Goal: Task Accomplishment & Management: Manage account settings

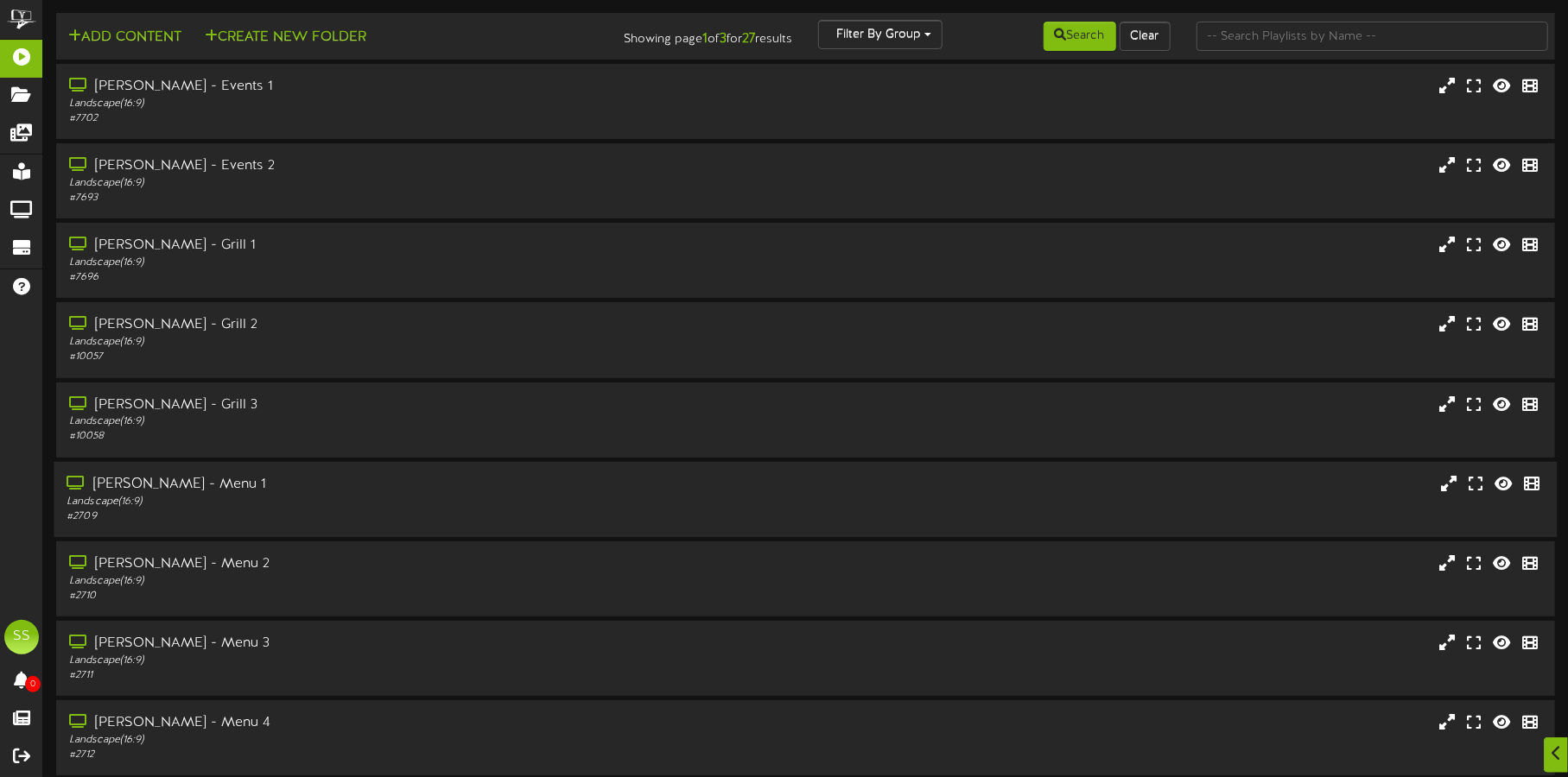
scroll to position [147, 0]
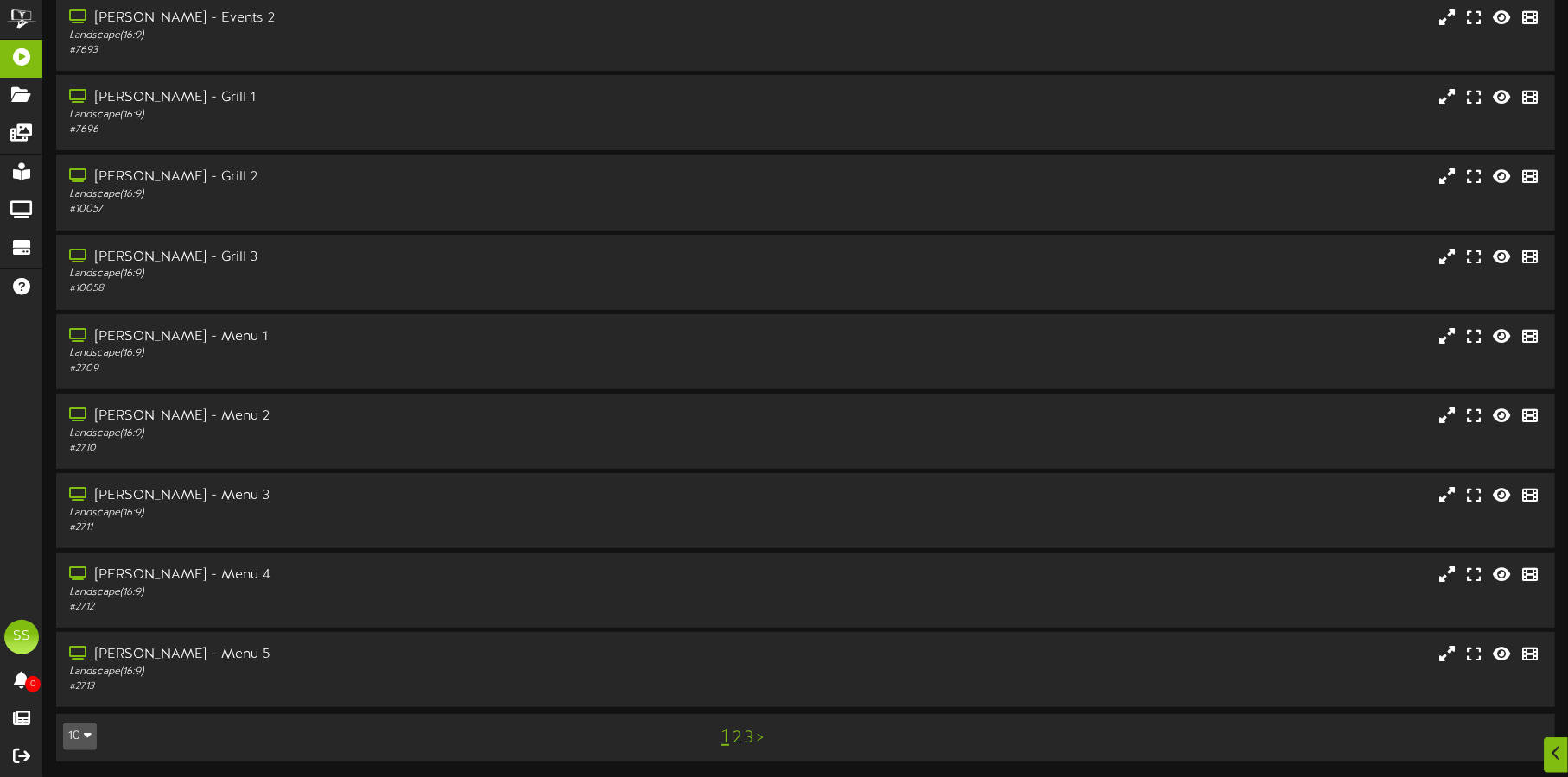
click at [77, 735] on button "10" at bounding box center [80, 736] width 34 height 28
click at [85, 705] on div "100" at bounding box center [80, 702] width 33 height 26
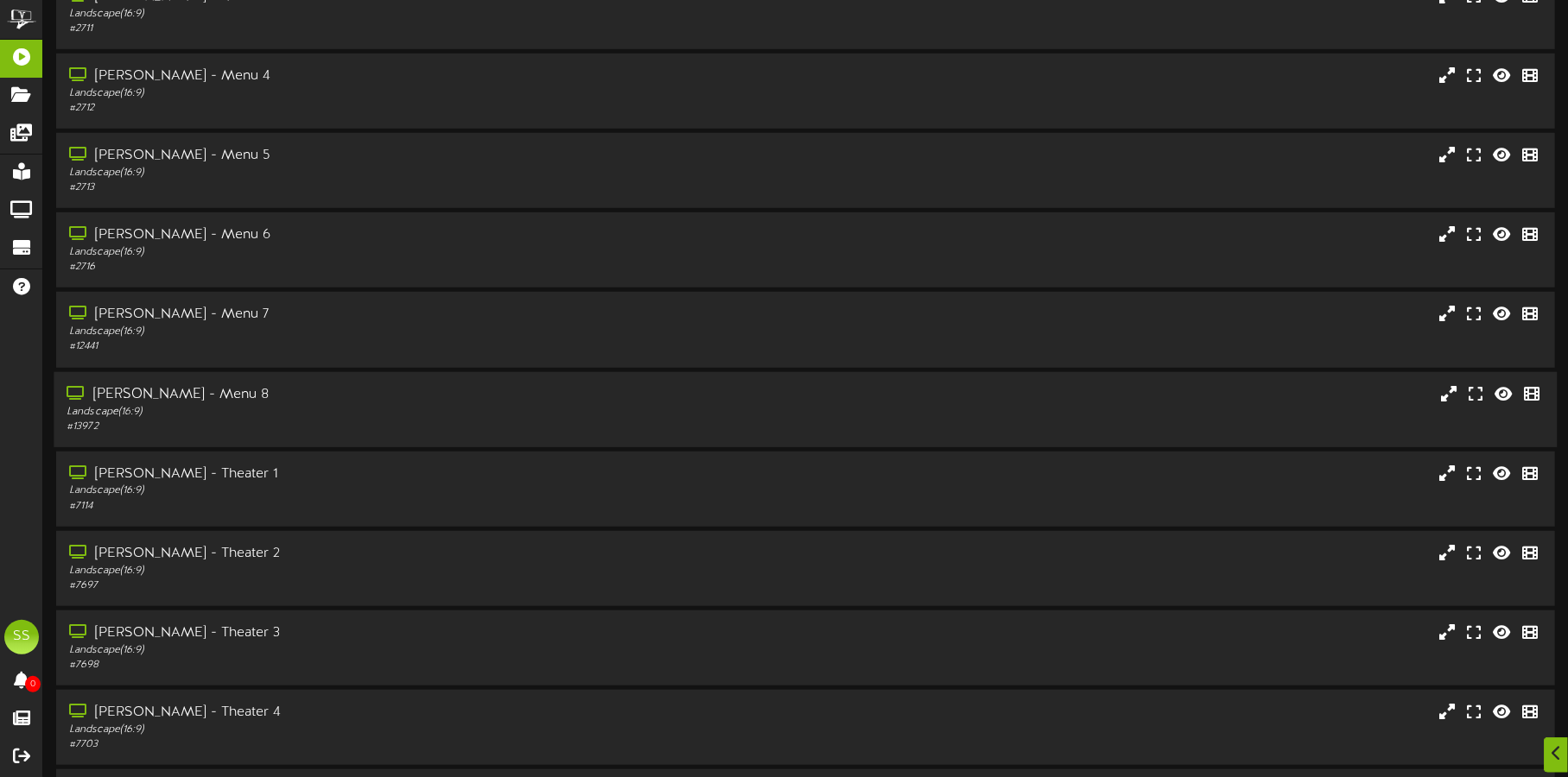
scroll to position [864, 0]
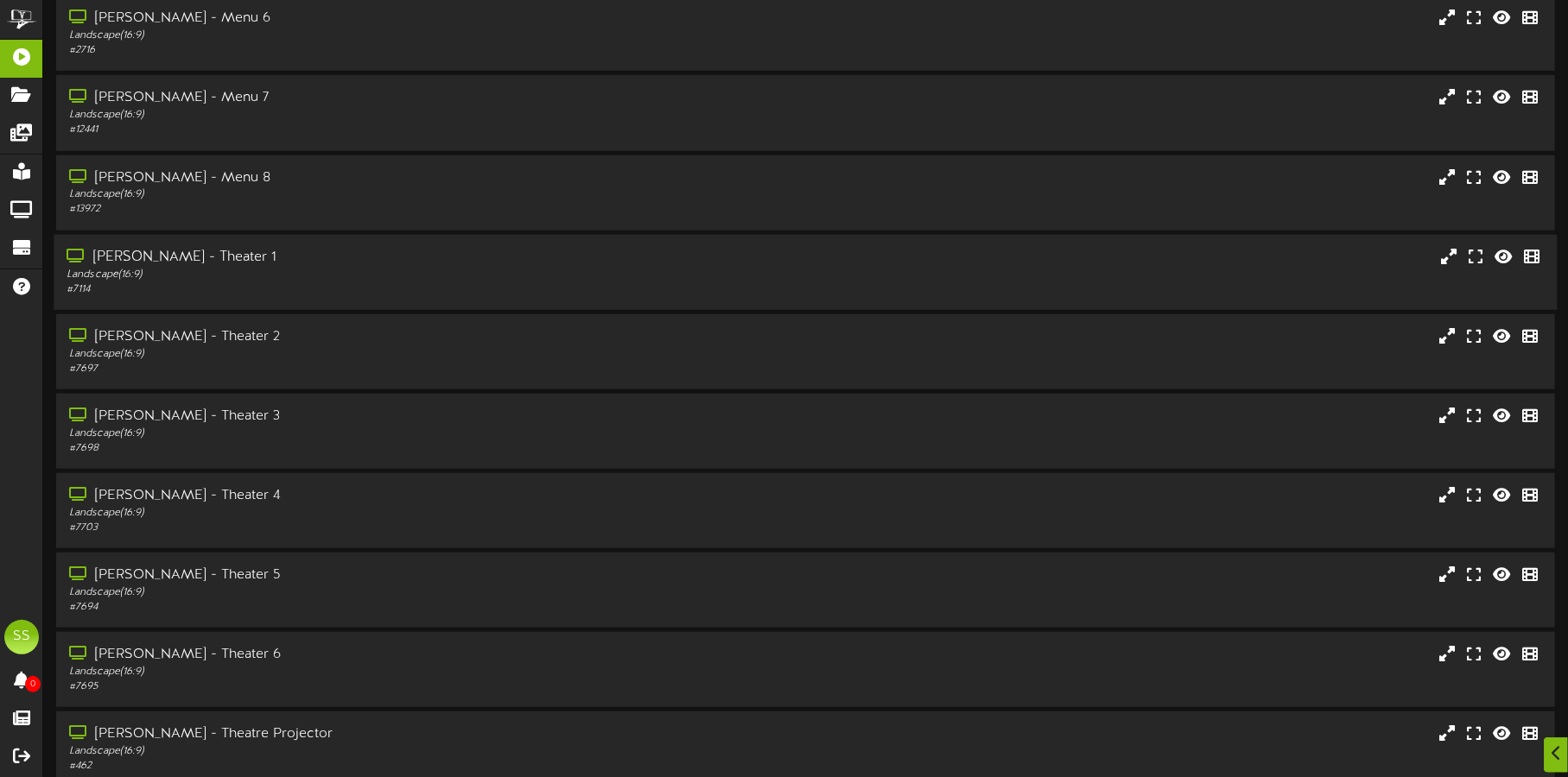
click at [380, 272] on div "Landscape ( 16:9 )" at bounding box center [366, 274] width 600 height 14
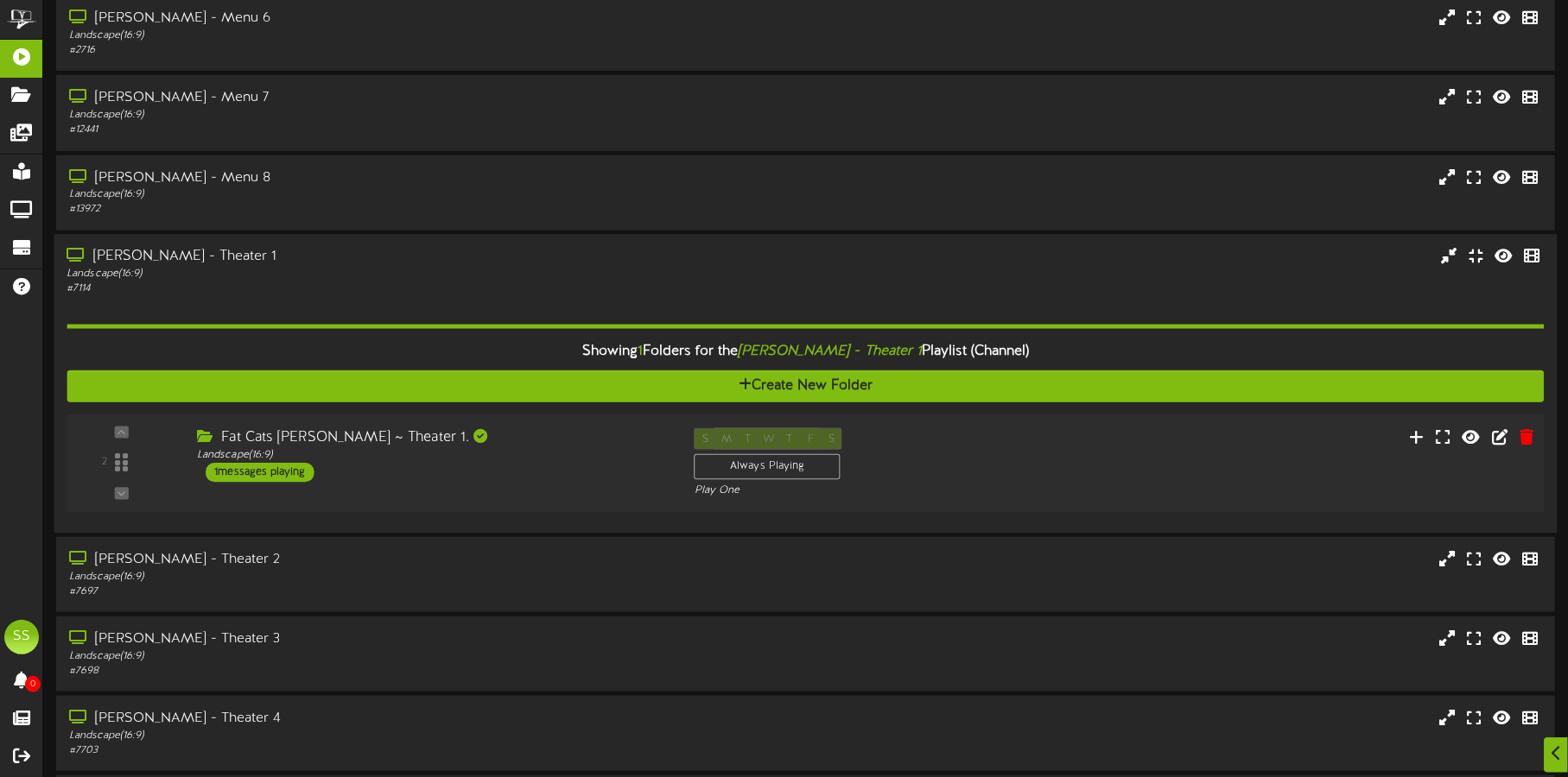
click at [501, 471] on div "Fat Cats [PERSON_NAME] ~ Theater 1. Landscape ( 16:9 ) 1 messages playing" at bounding box center [432, 455] width 498 height 54
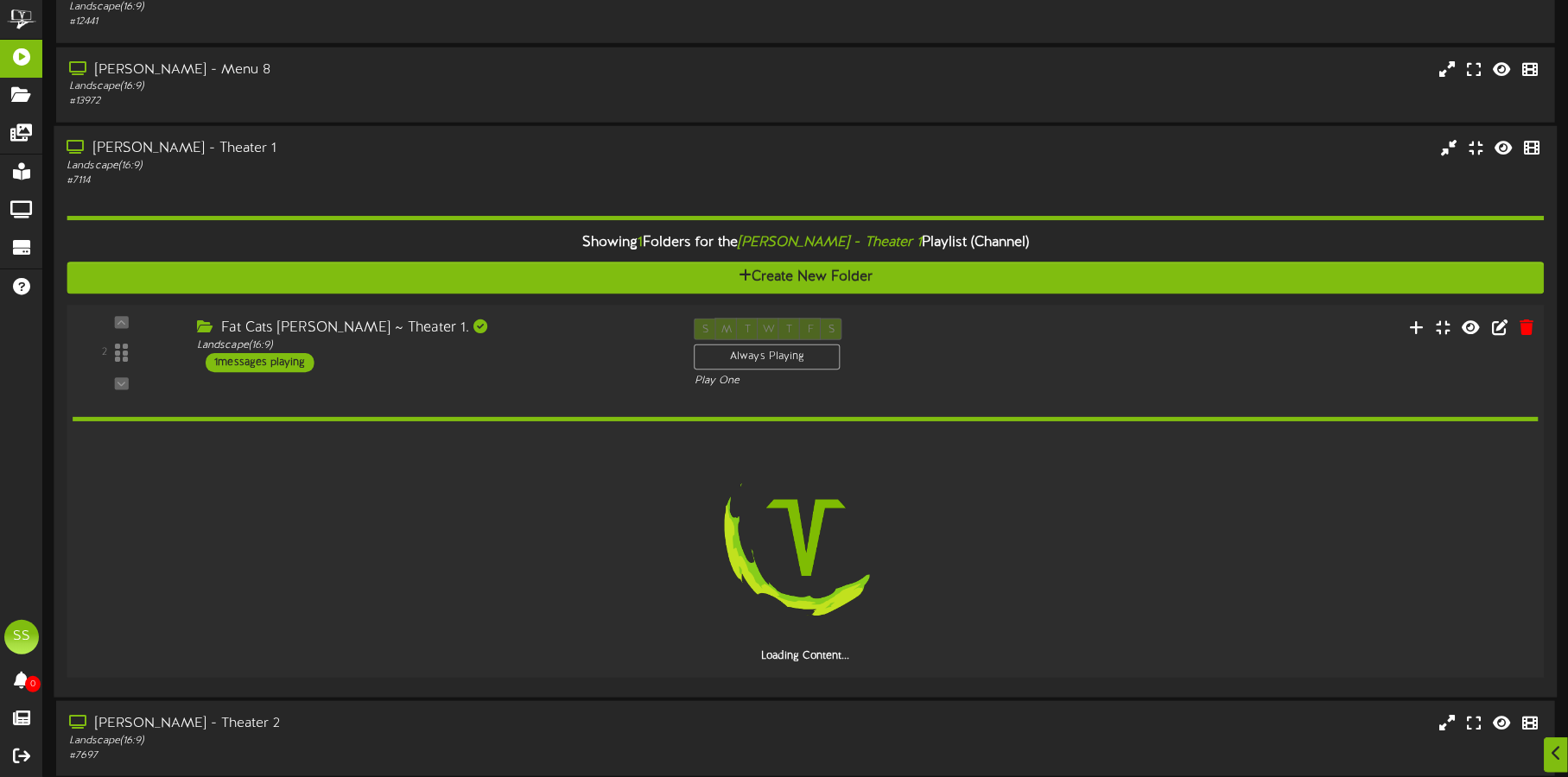
scroll to position [1078, 0]
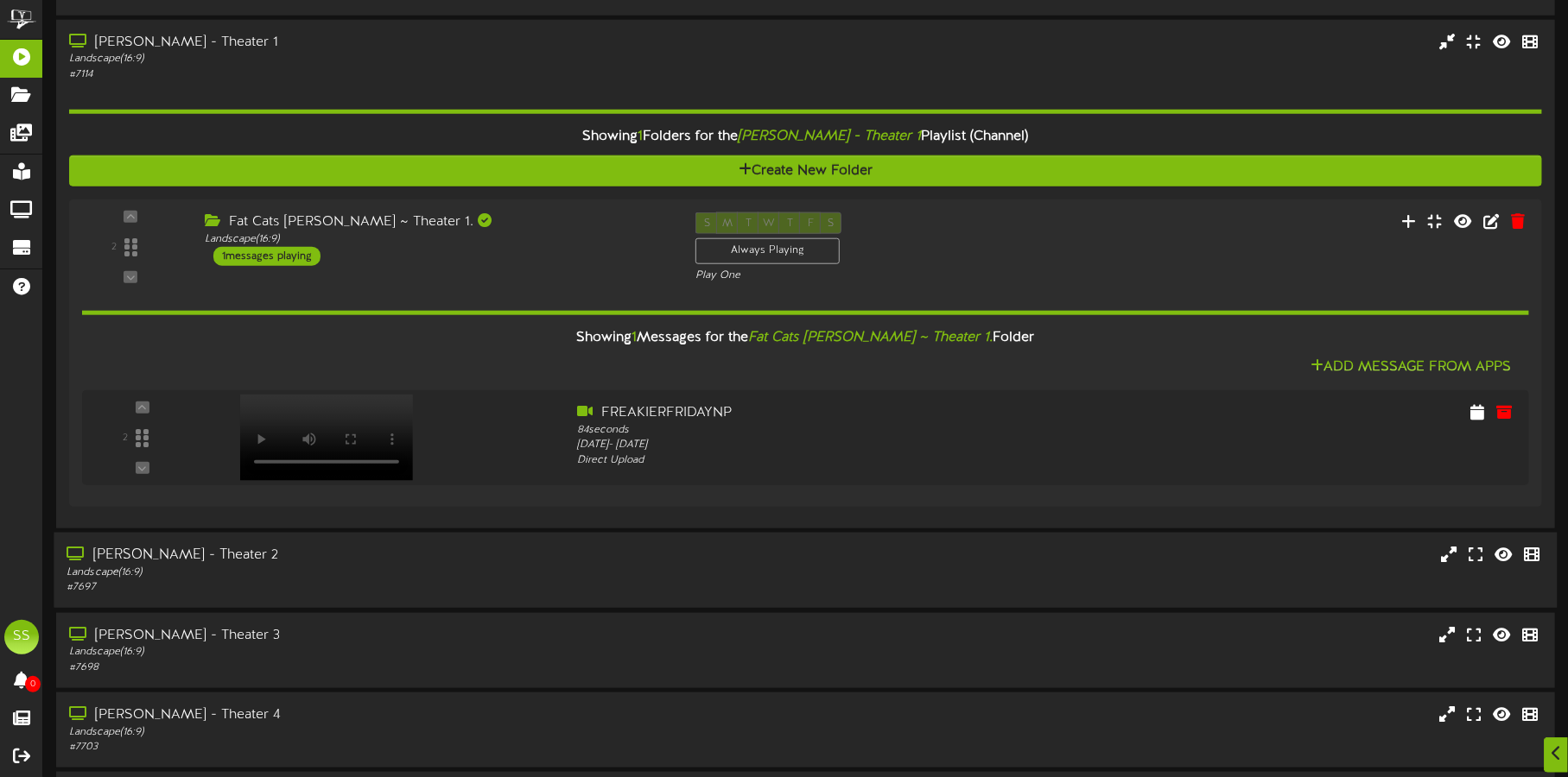
click at [409, 581] on div "# 7697" at bounding box center [366, 588] width 600 height 14
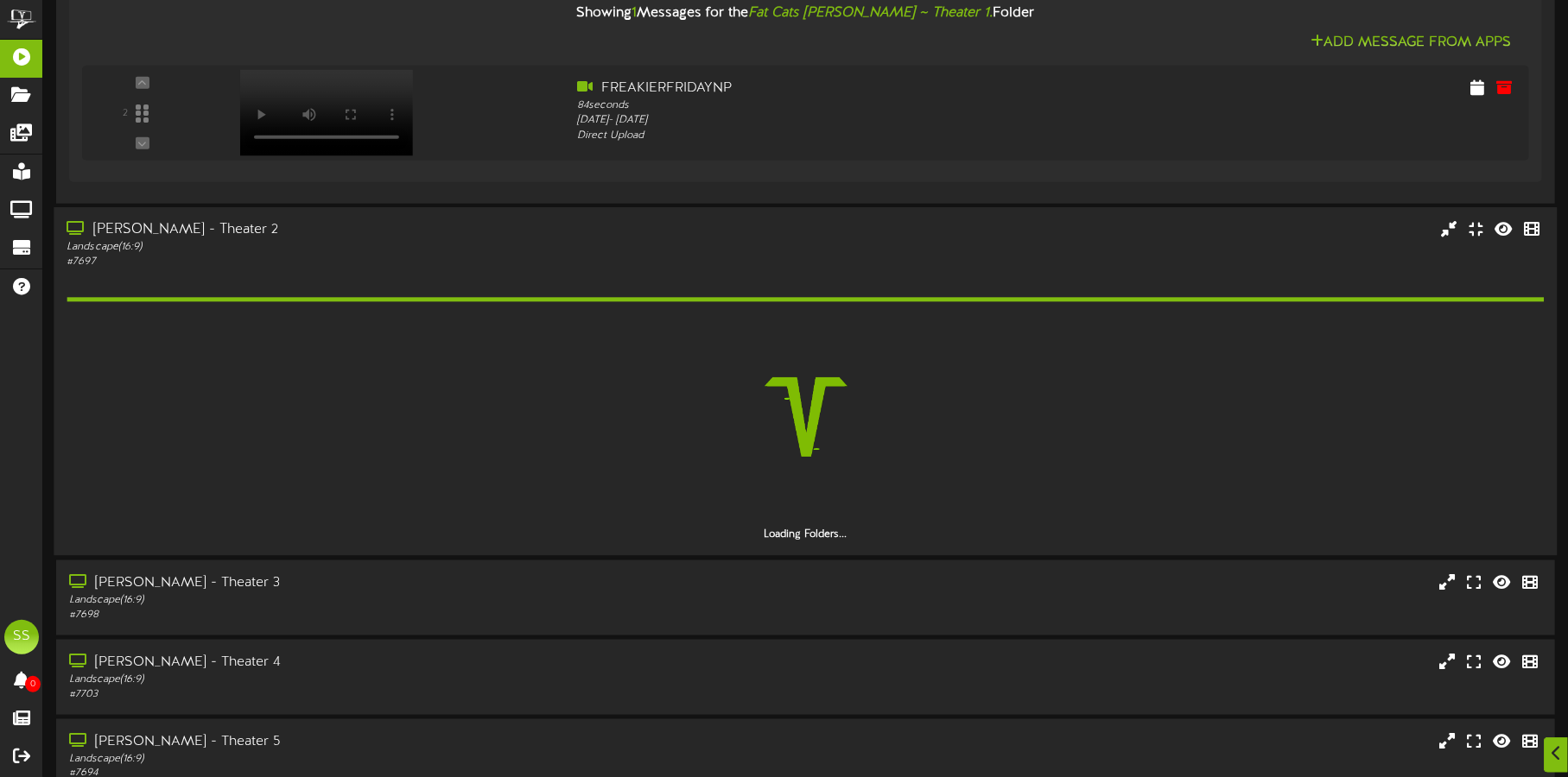
click at [409, 579] on div "[PERSON_NAME] - Theater 3" at bounding box center [368, 583] width 599 height 20
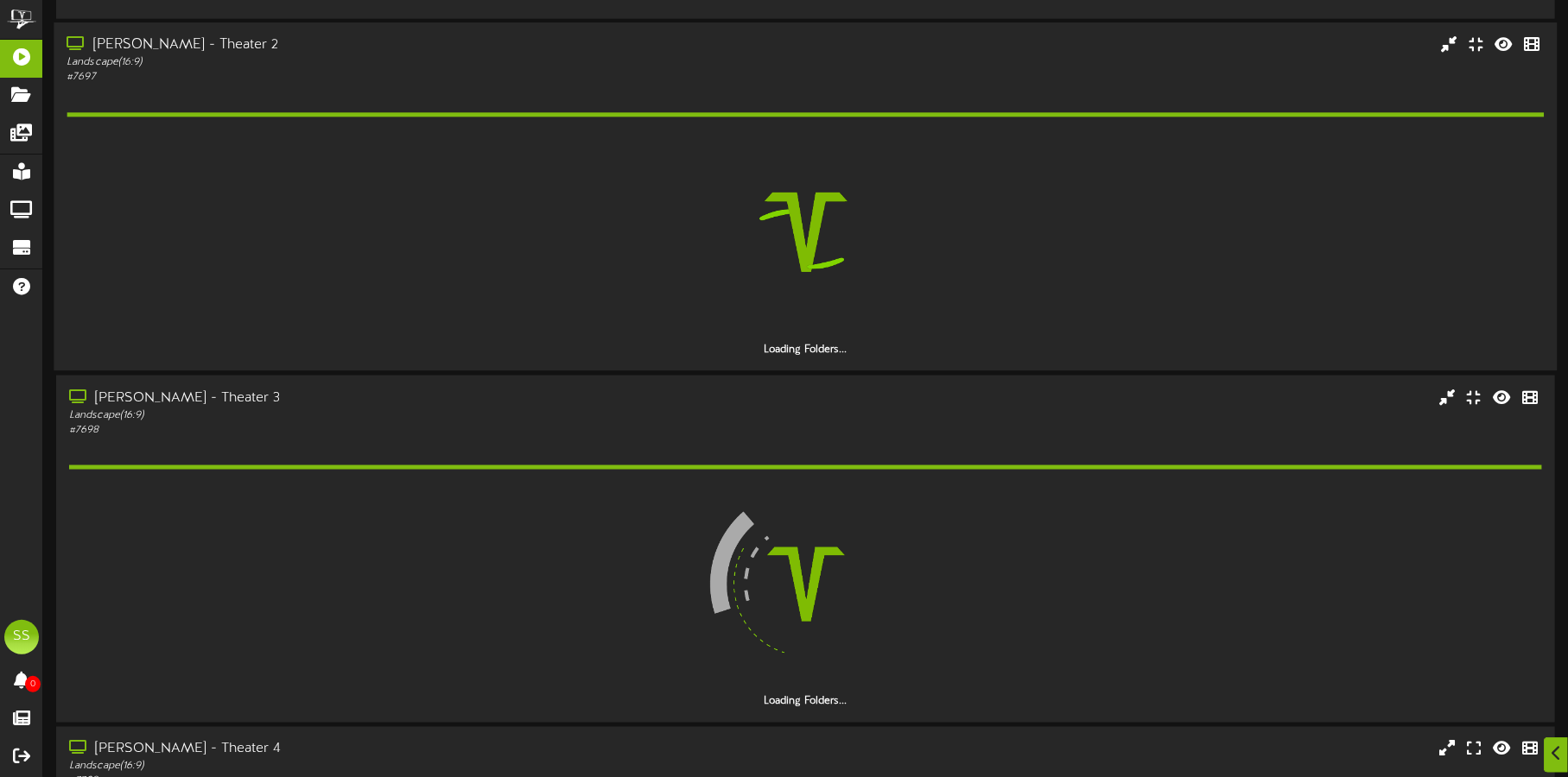
scroll to position [1725, 0]
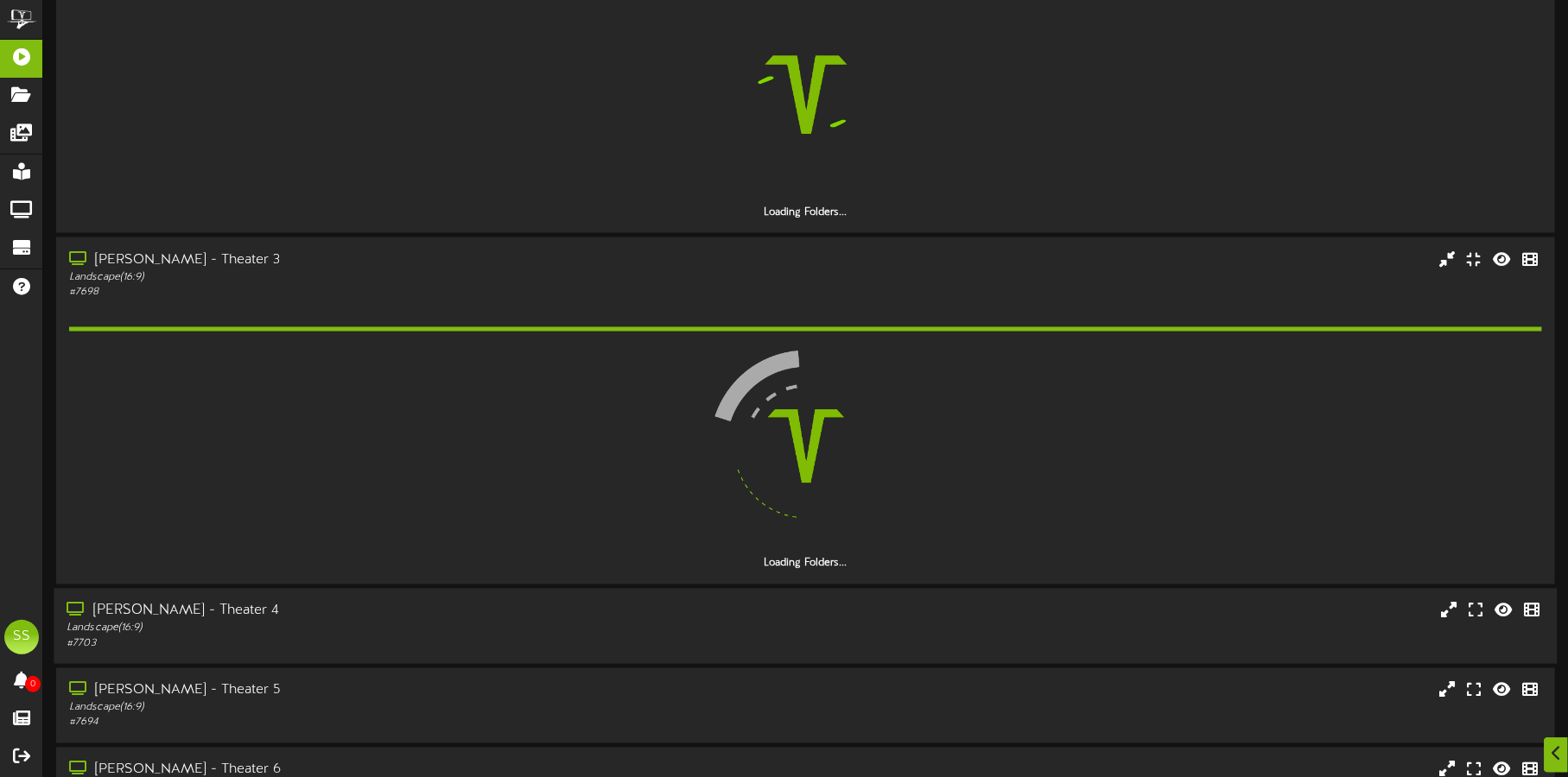
click at [396, 605] on div "[PERSON_NAME] - Theater 4" at bounding box center [366, 612] width 600 height 20
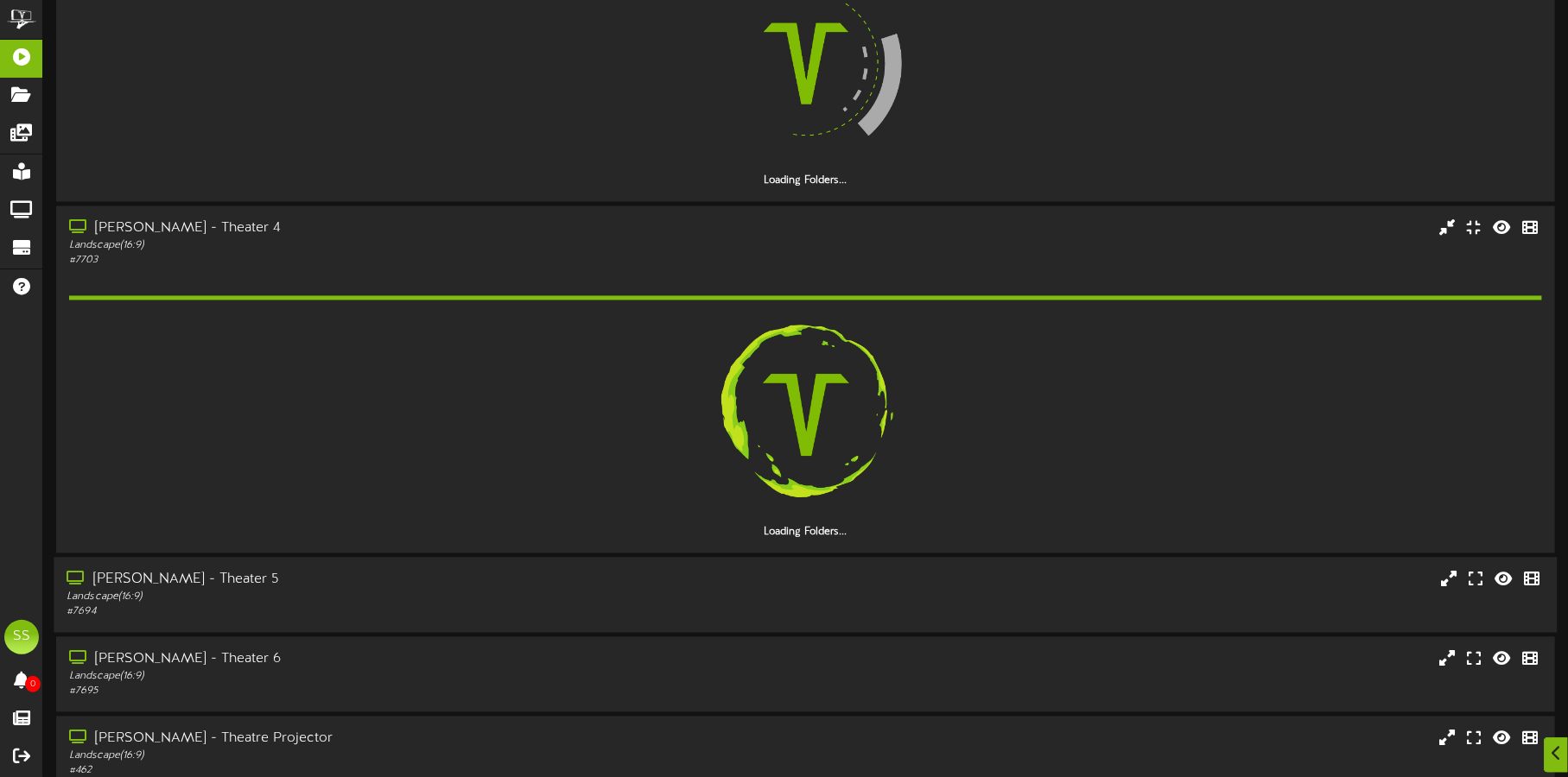
click at [435, 571] on div "[PERSON_NAME] - Theater 5" at bounding box center [366, 581] width 600 height 20
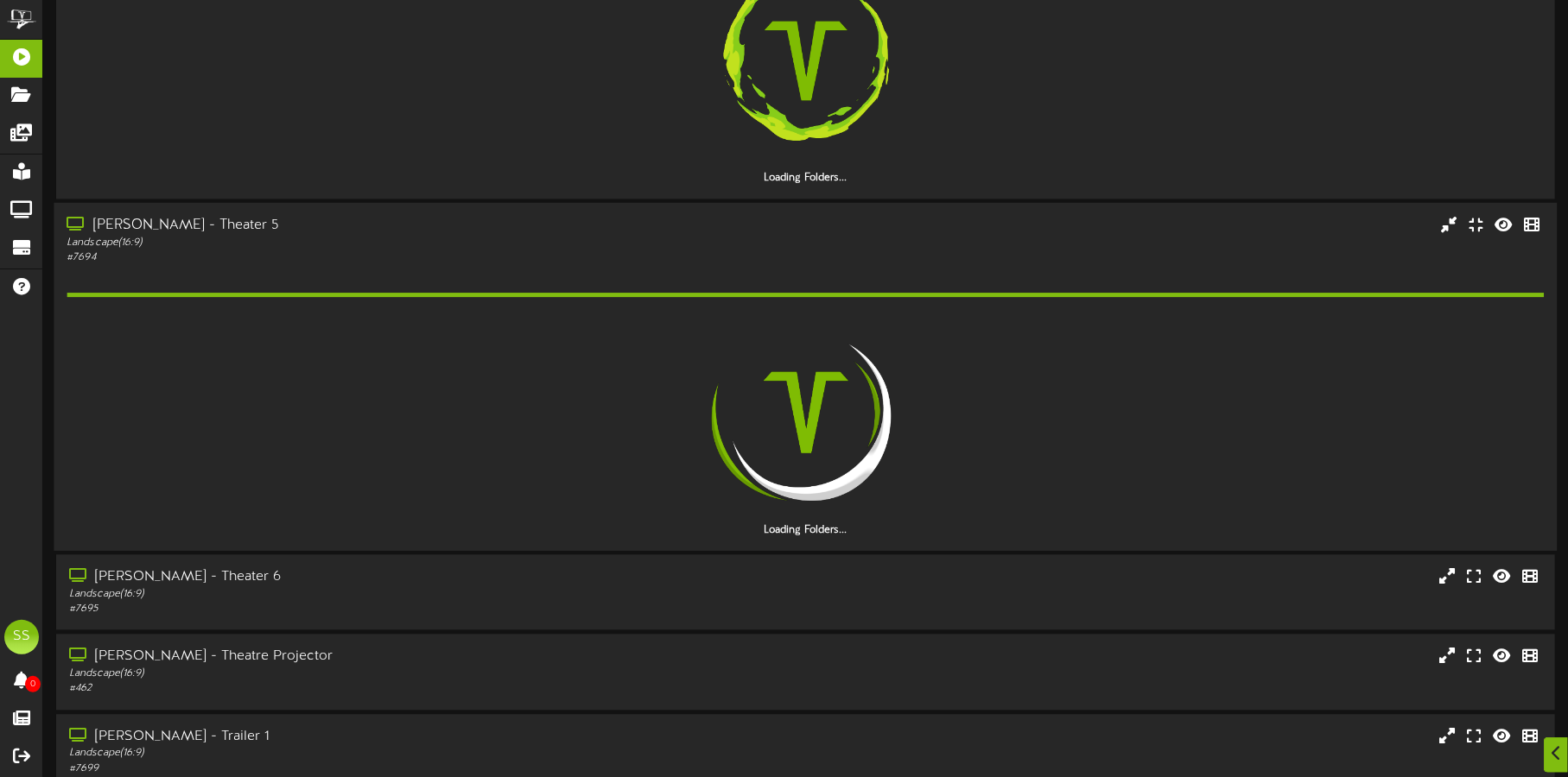
scroll to position [2432, 0]
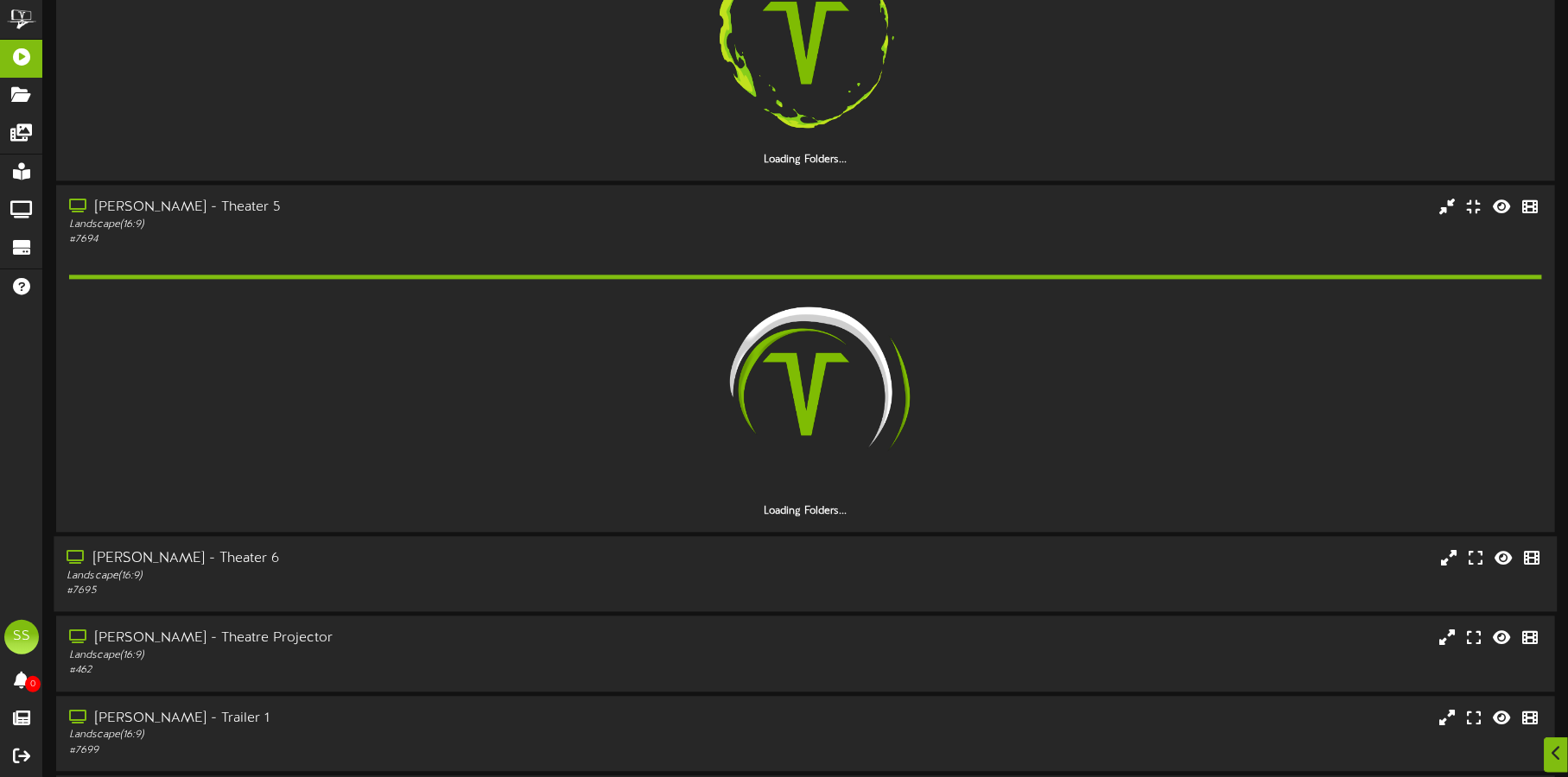
click at [393, 557] on div "[PERSON_NAME] - Theater 6" at bounding box center [366, 559] width 600 height 20
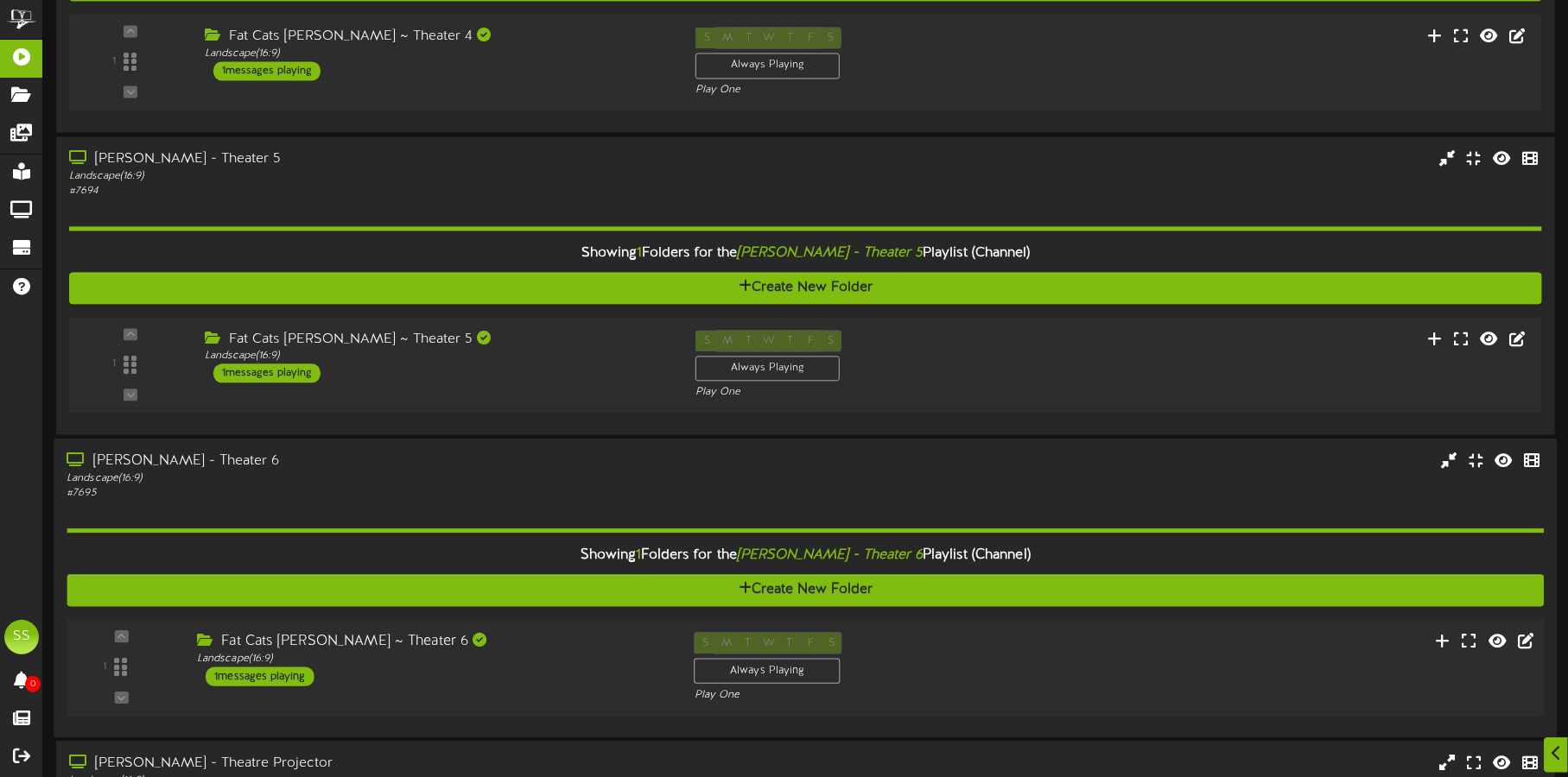
scroll to position [2490, 0]
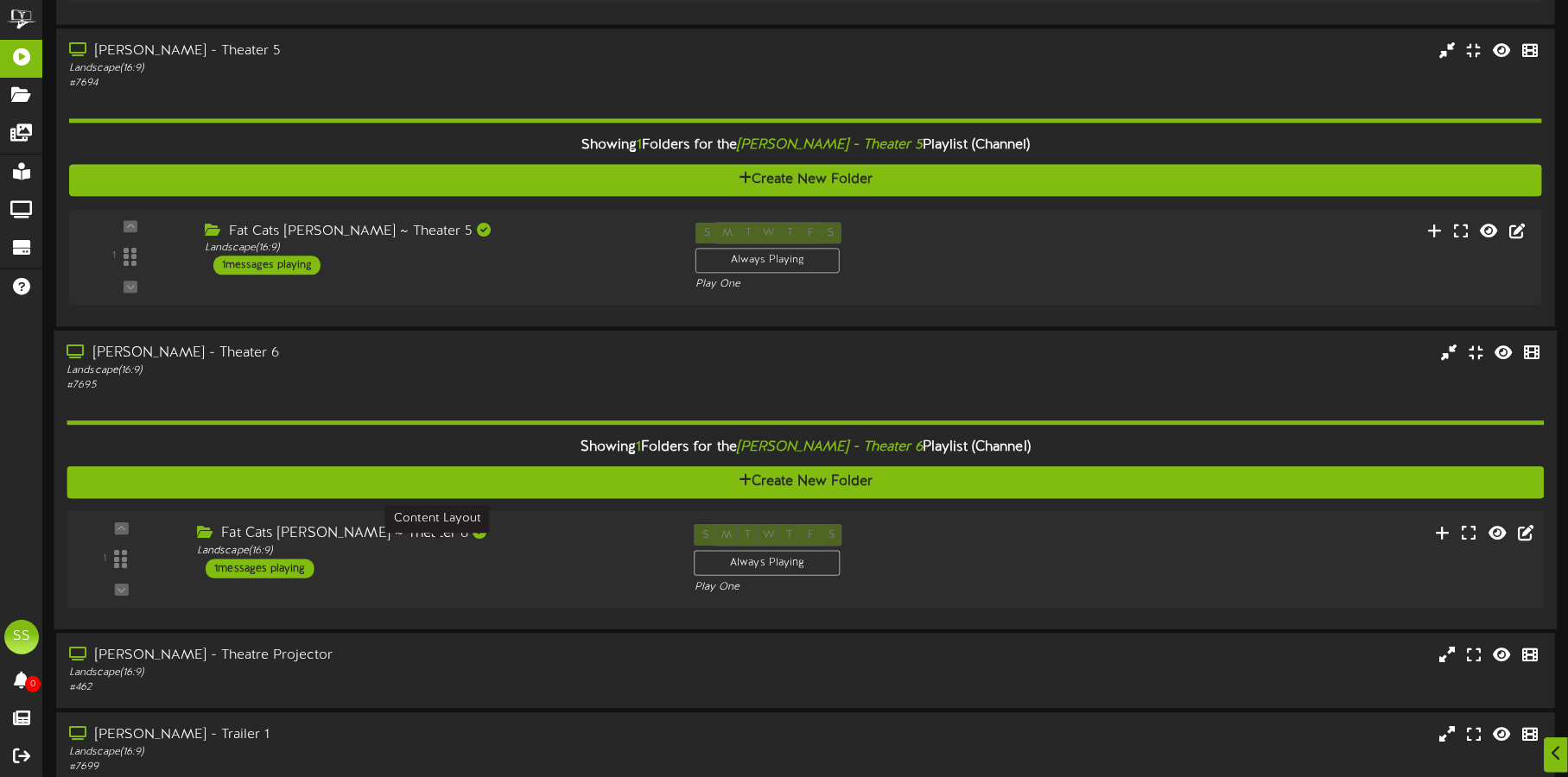
click at [491, 547] on div "Landscape ( 16:9 )" at bounding box center [432, 550] width 471 height 14
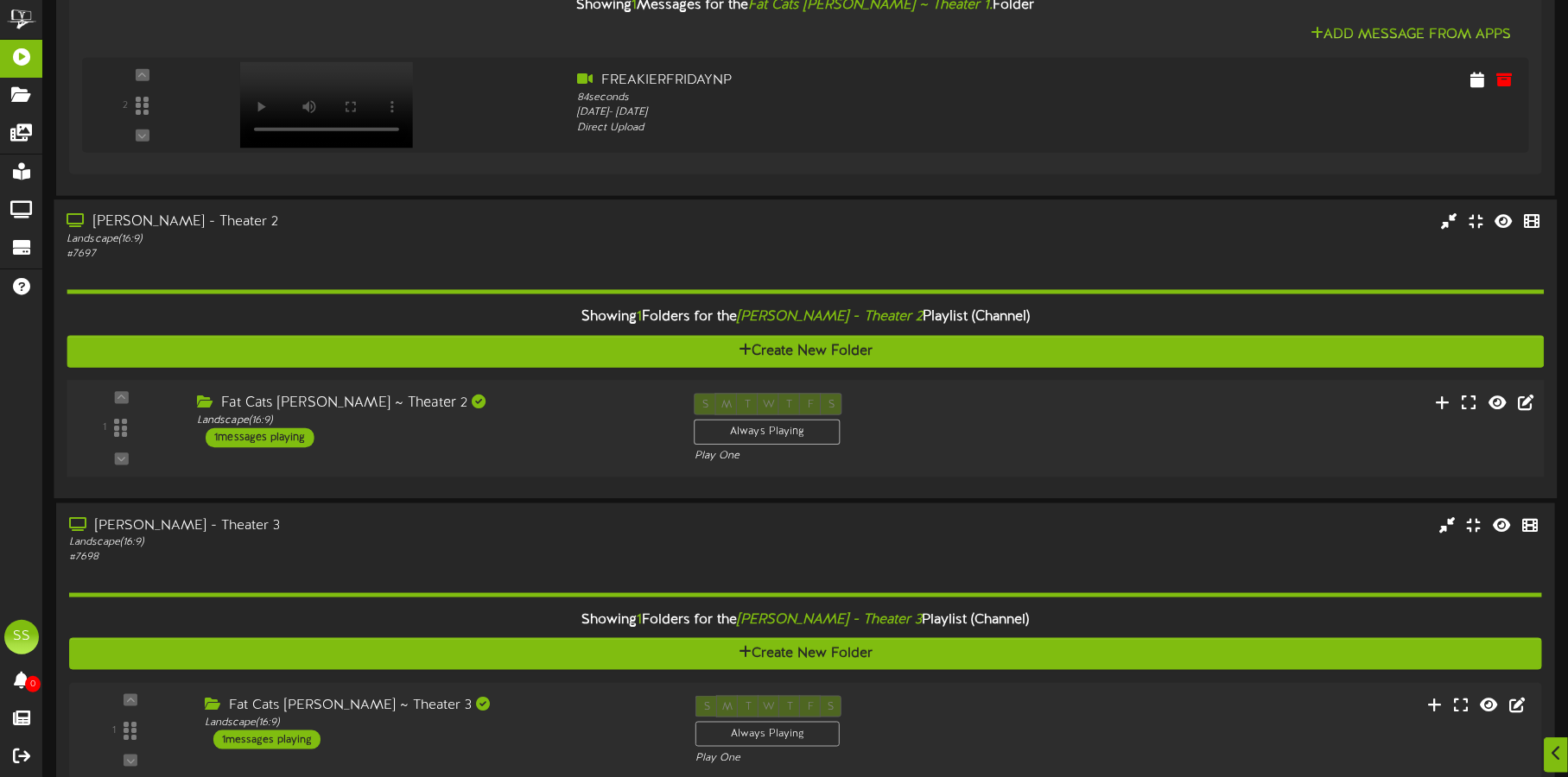
scroll to position [1518, 0]
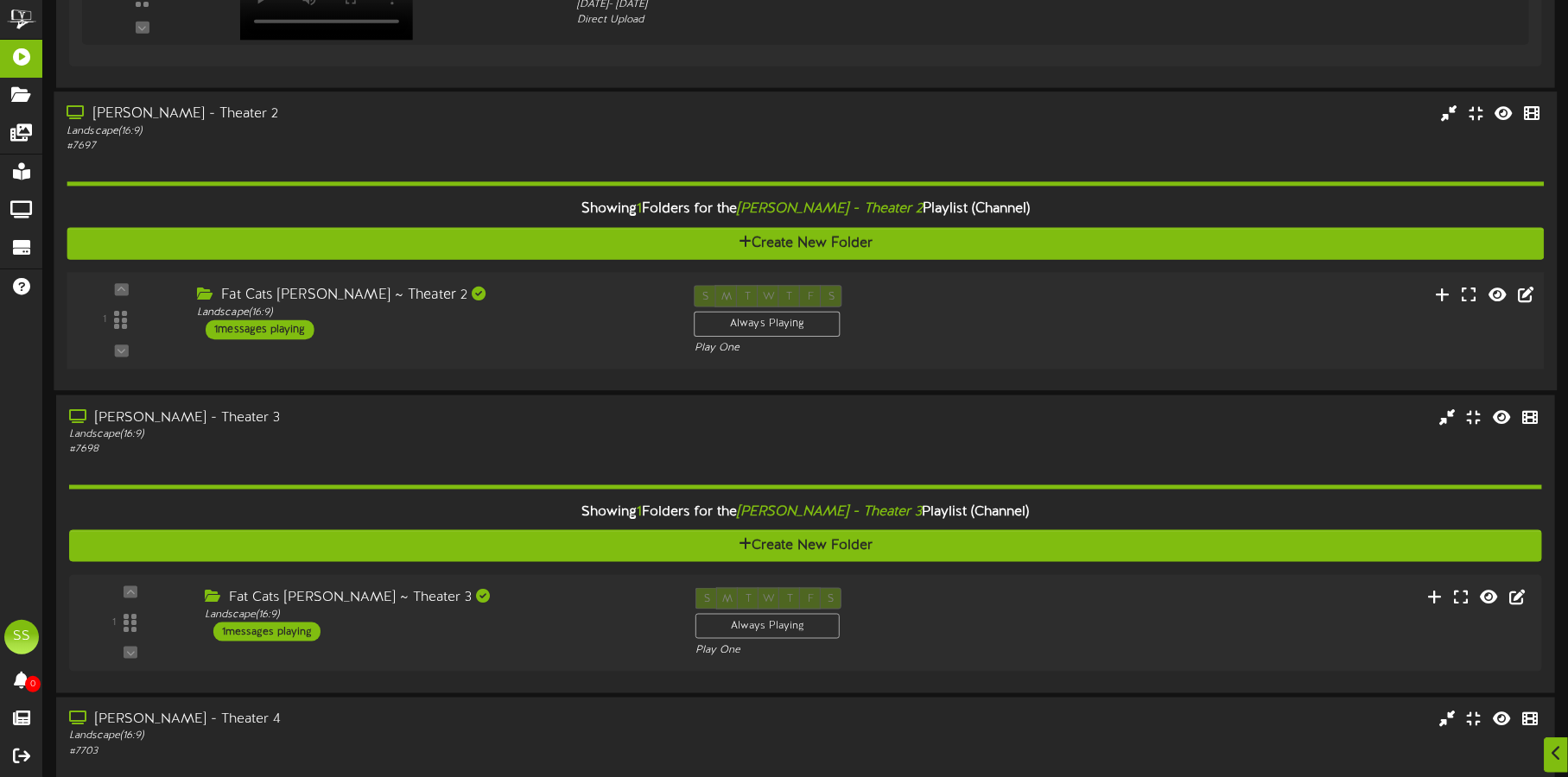
click at [528, 329] on div "Fat Cats [PERSON_NAME] ~ Theater 2 Landscape ( 16:9 ) 1 messages playing" at bounding box center [432, 313] width 498 height 54
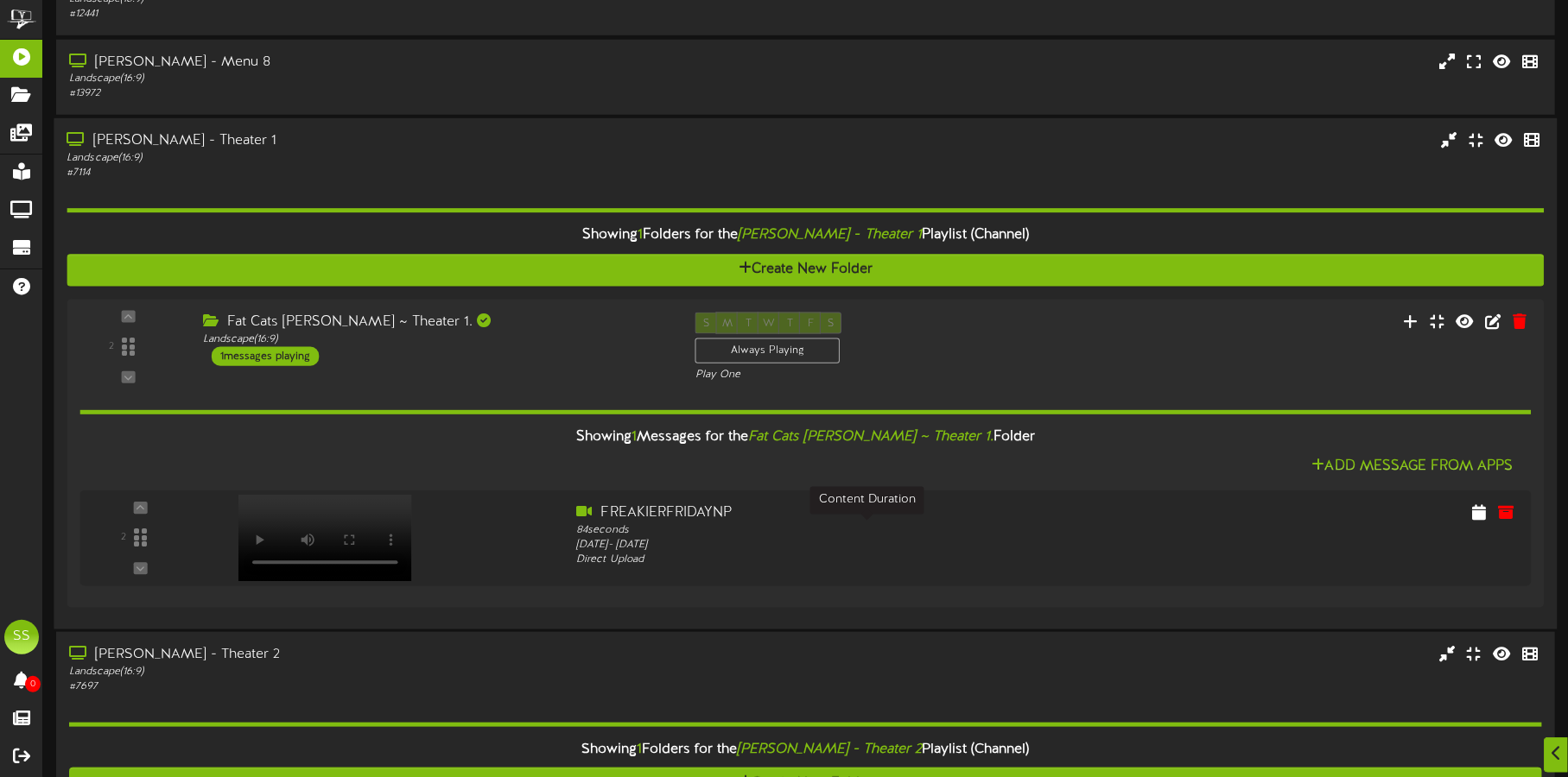
scroll to position [1087, 0]
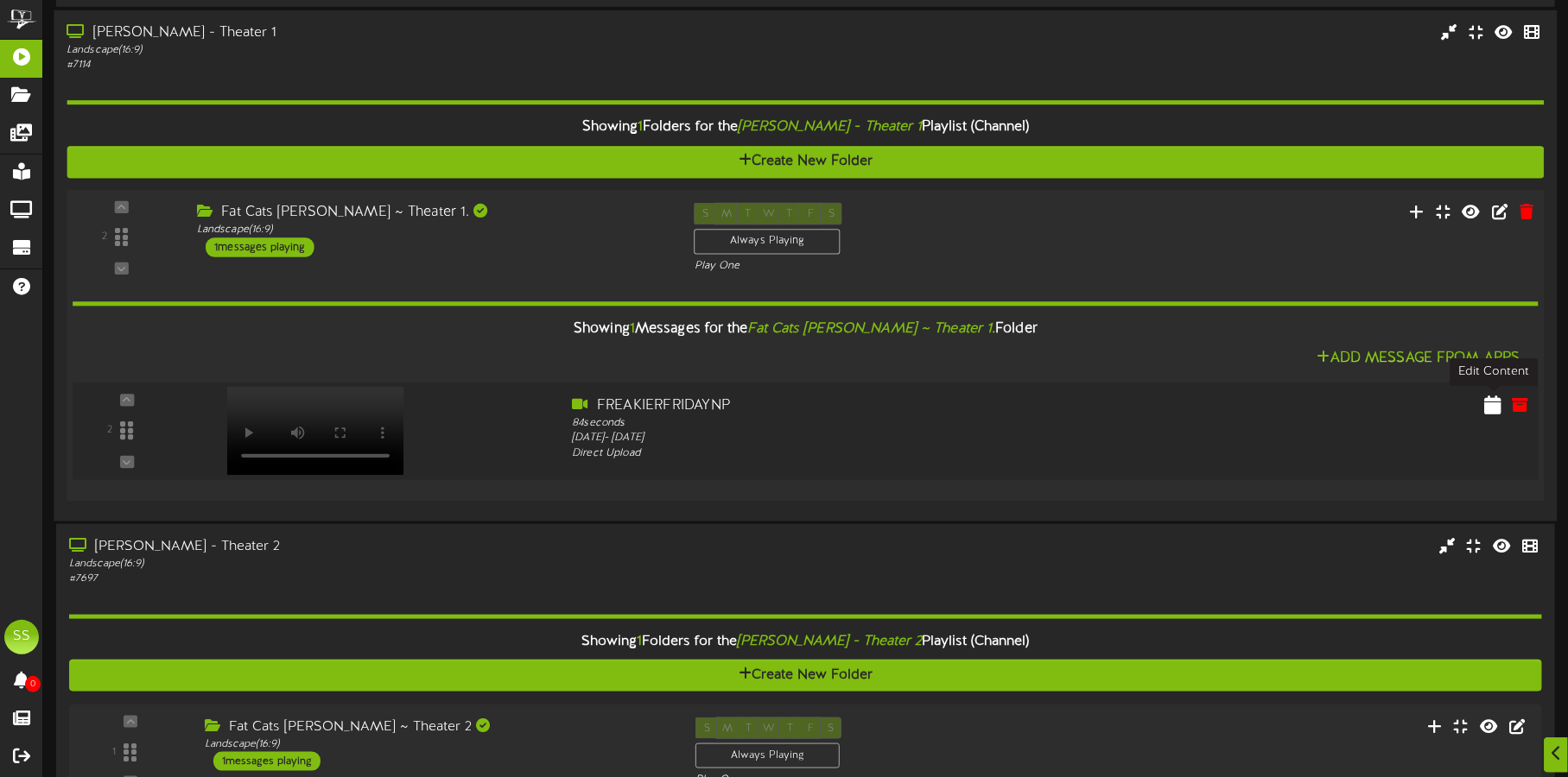
click at [1495, 404] on icon at bounding box center [1492, 404] width 17 height 19
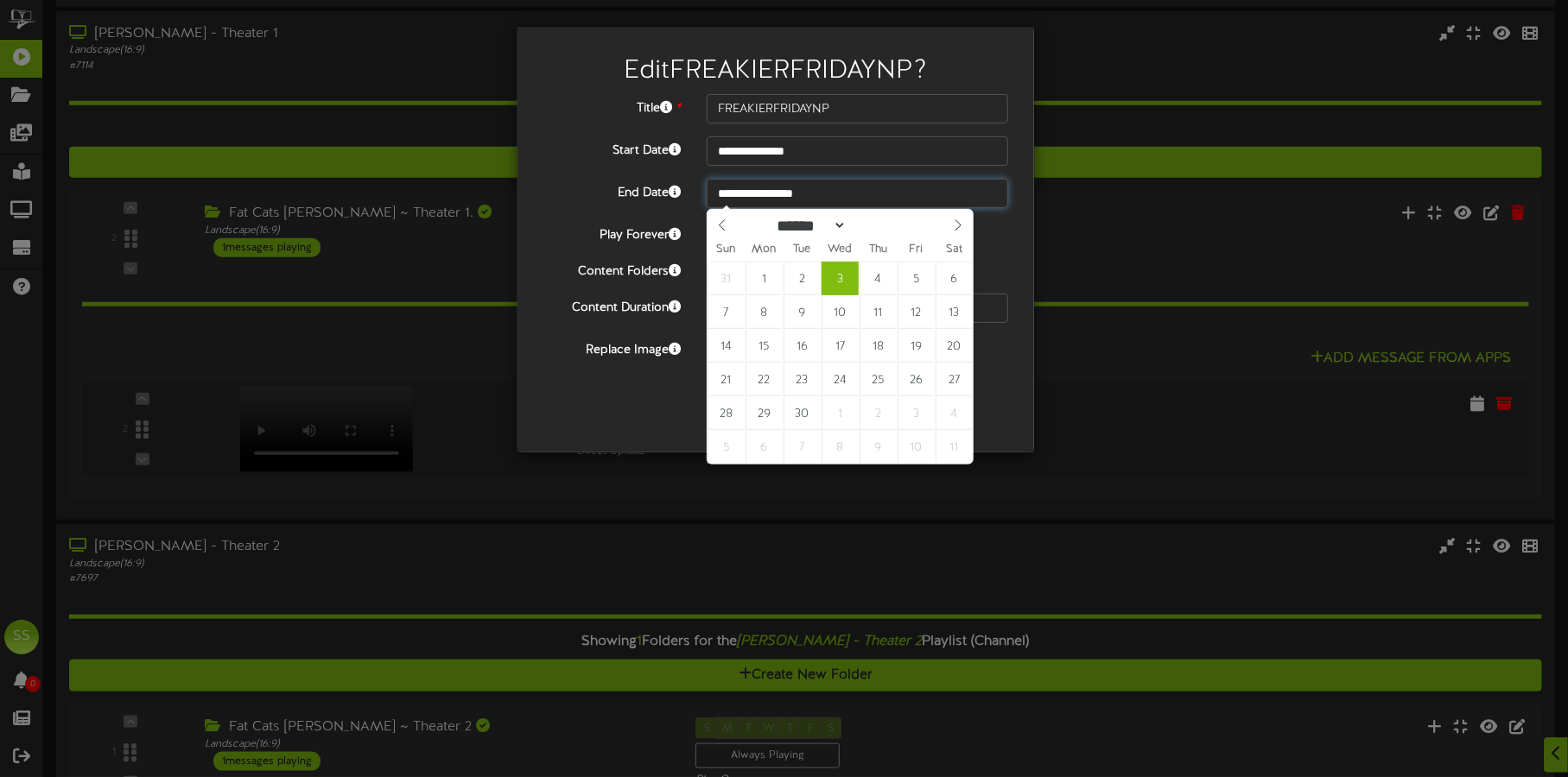
click at [834, 200] on input "**********" at bounding box center [857, 193] width 301 height 29
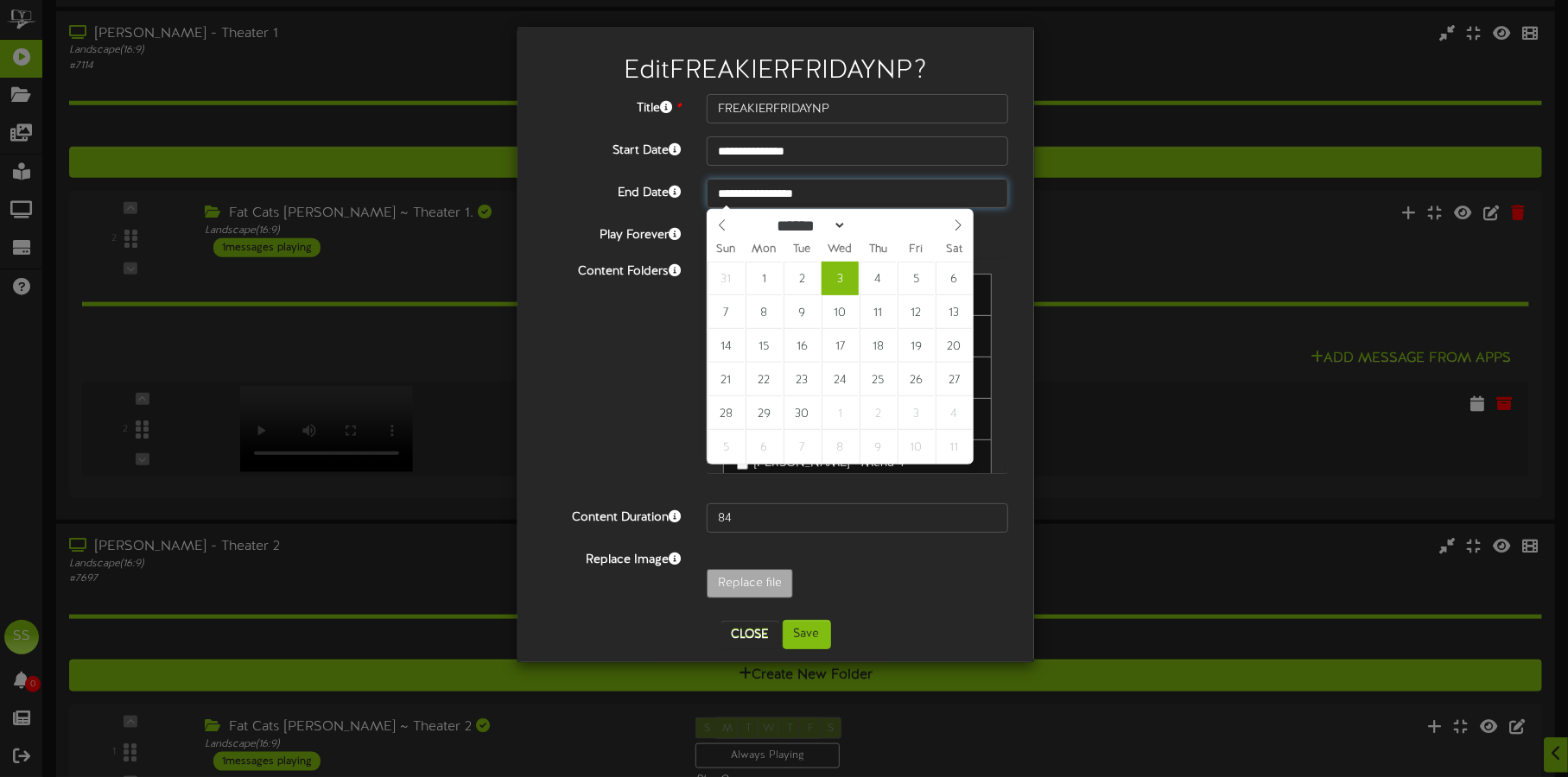
type input "**********"
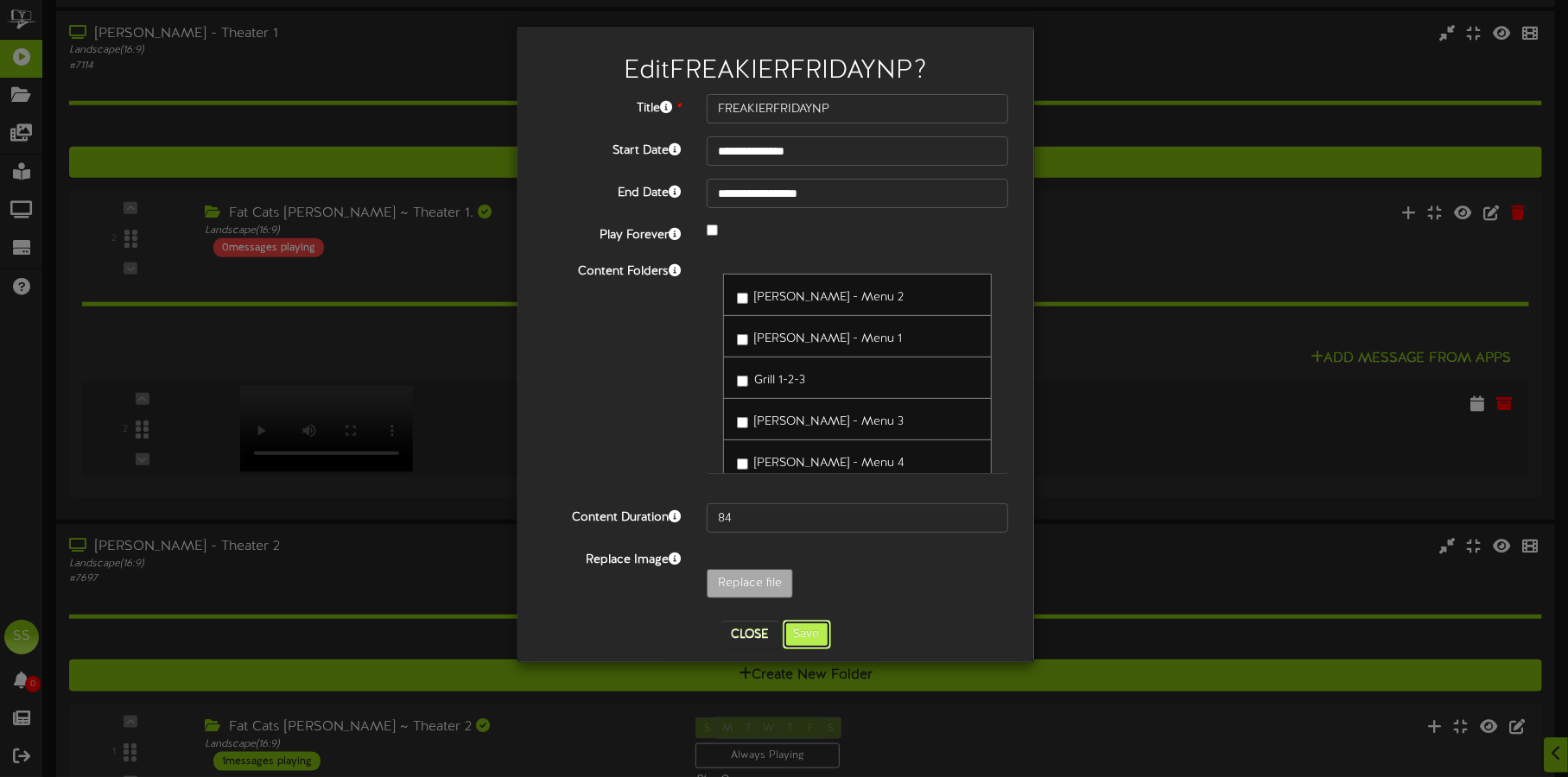
click at [823, 633] on button "Save" at bounding box center [807, 634] width 48 height 29
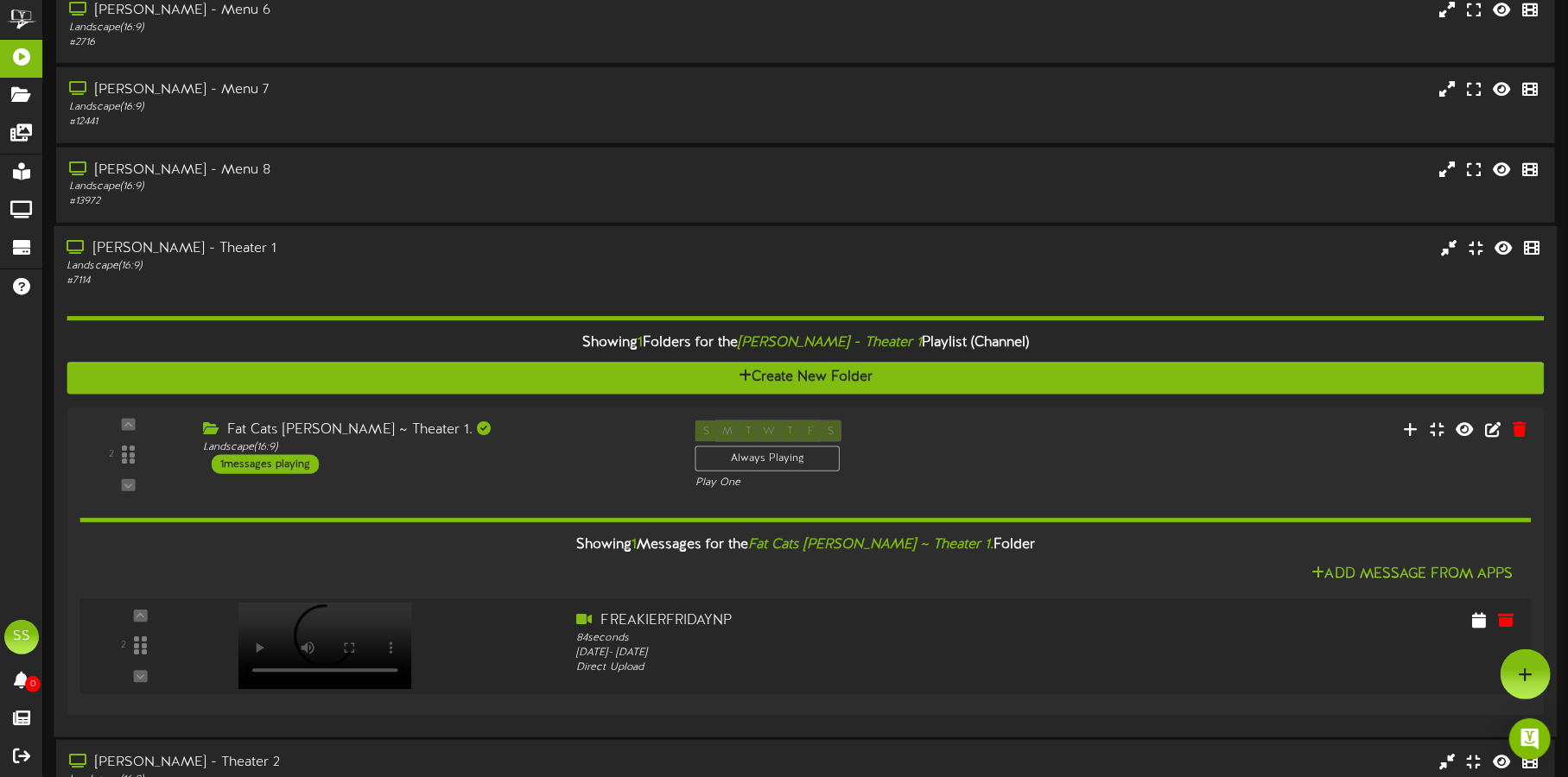
scroll to position [764, 0]
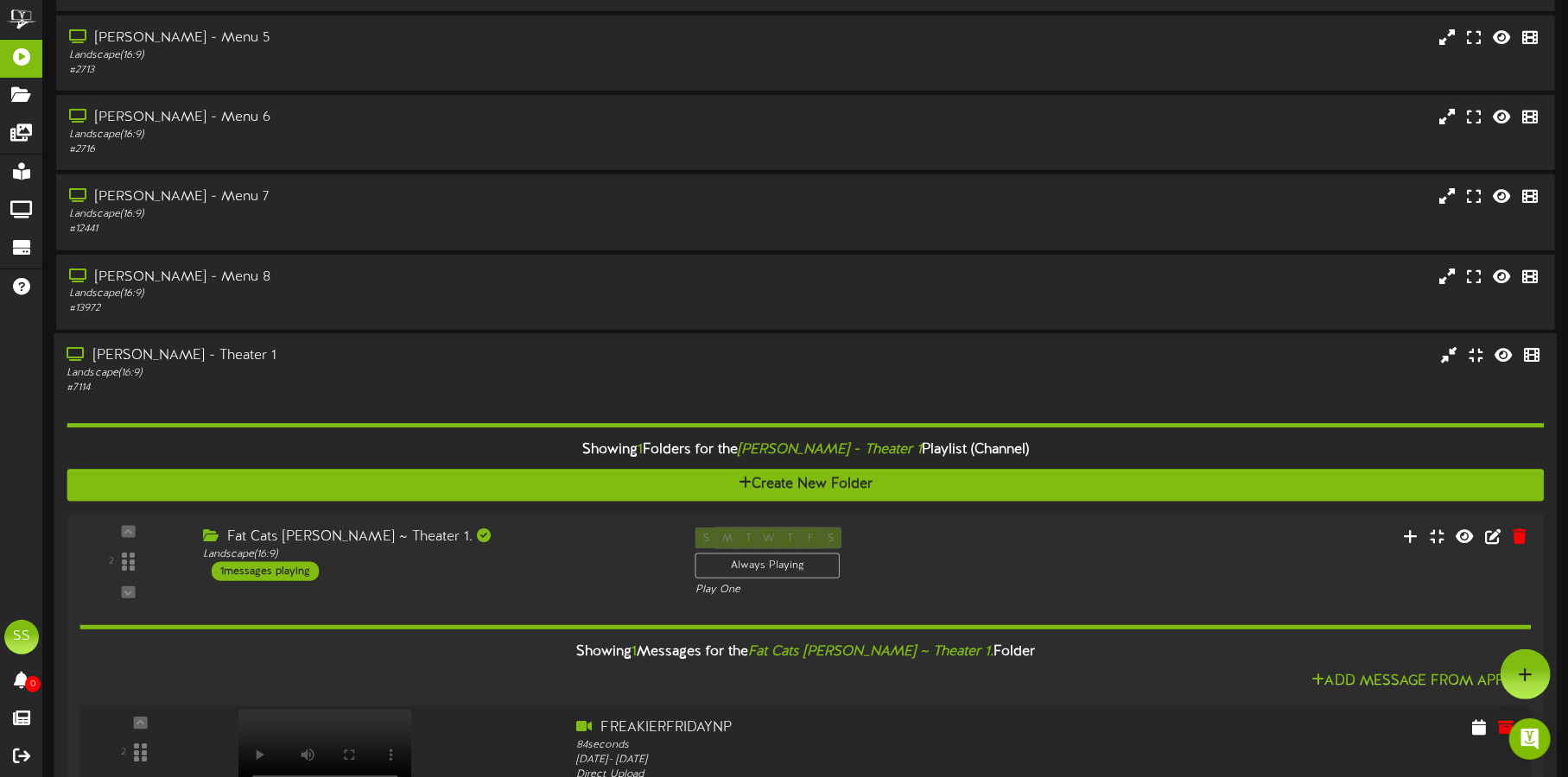
click at [479, 372] on div "Landscape ( 16:9 )" at bounding box center [366, 373] width 600 height 14
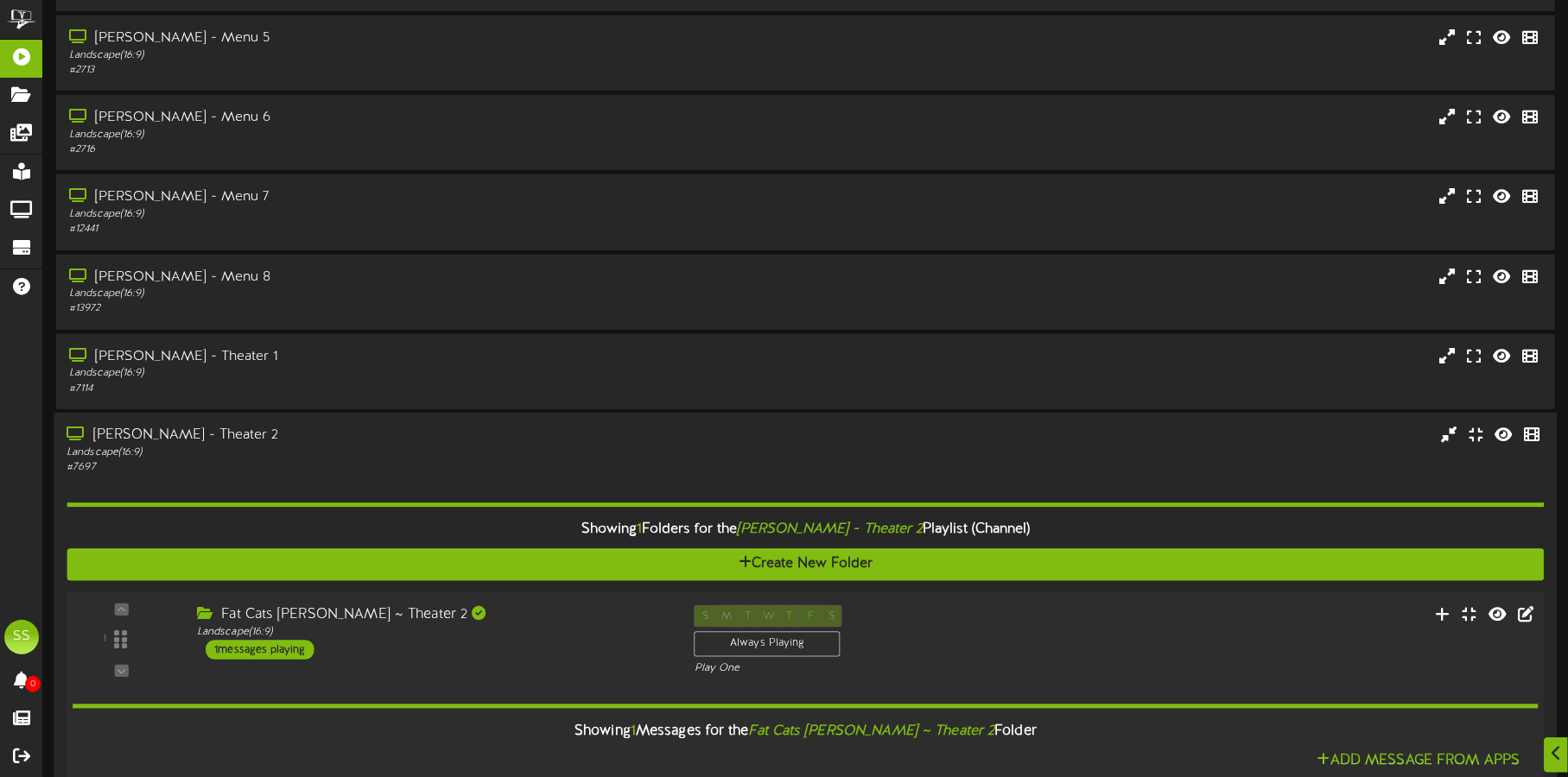
scroll to position [979, 0]
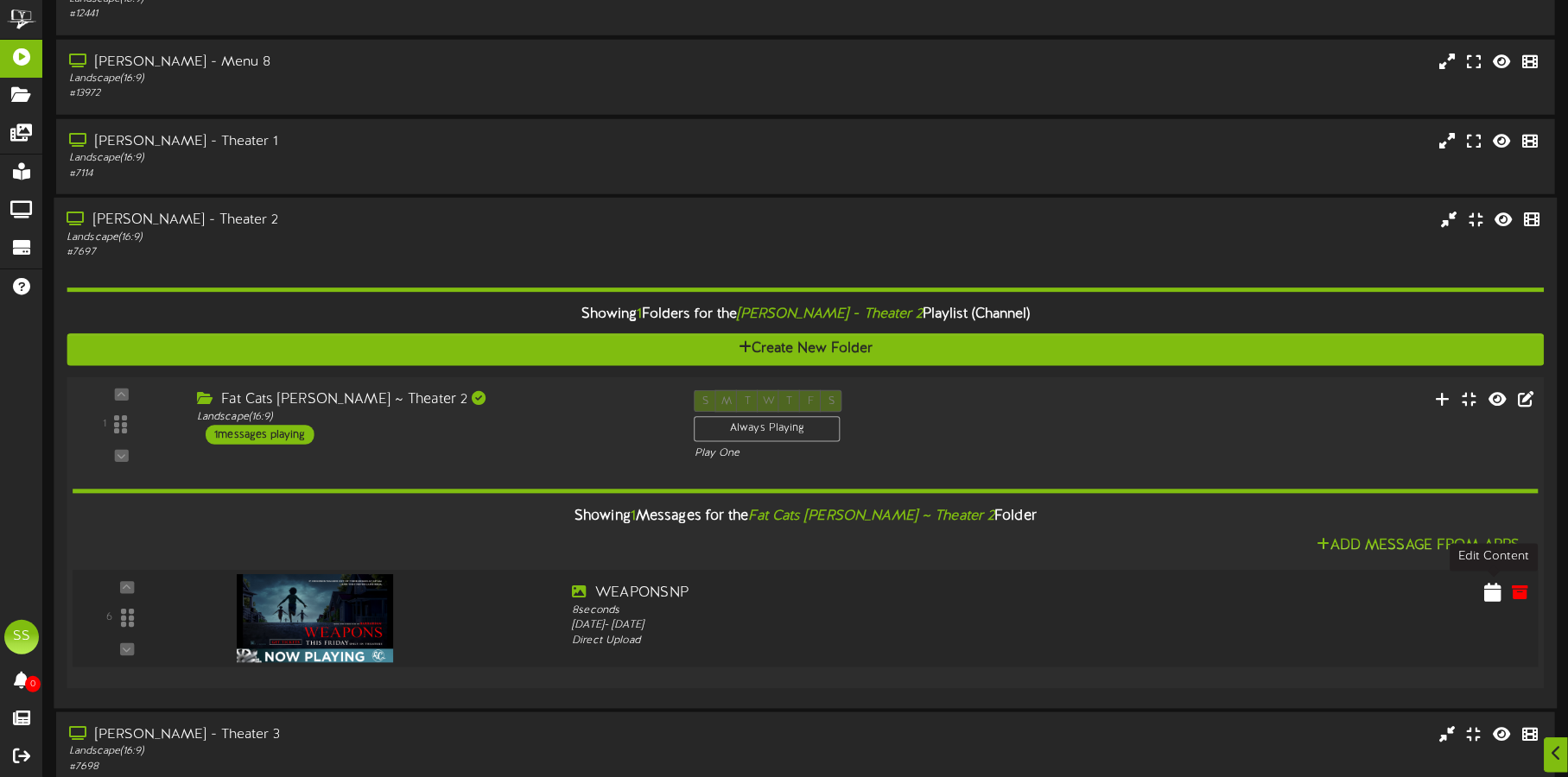
click at [1489, 589] on icon at bounding box center [1492, 591] width 17 height 19
select select "*"
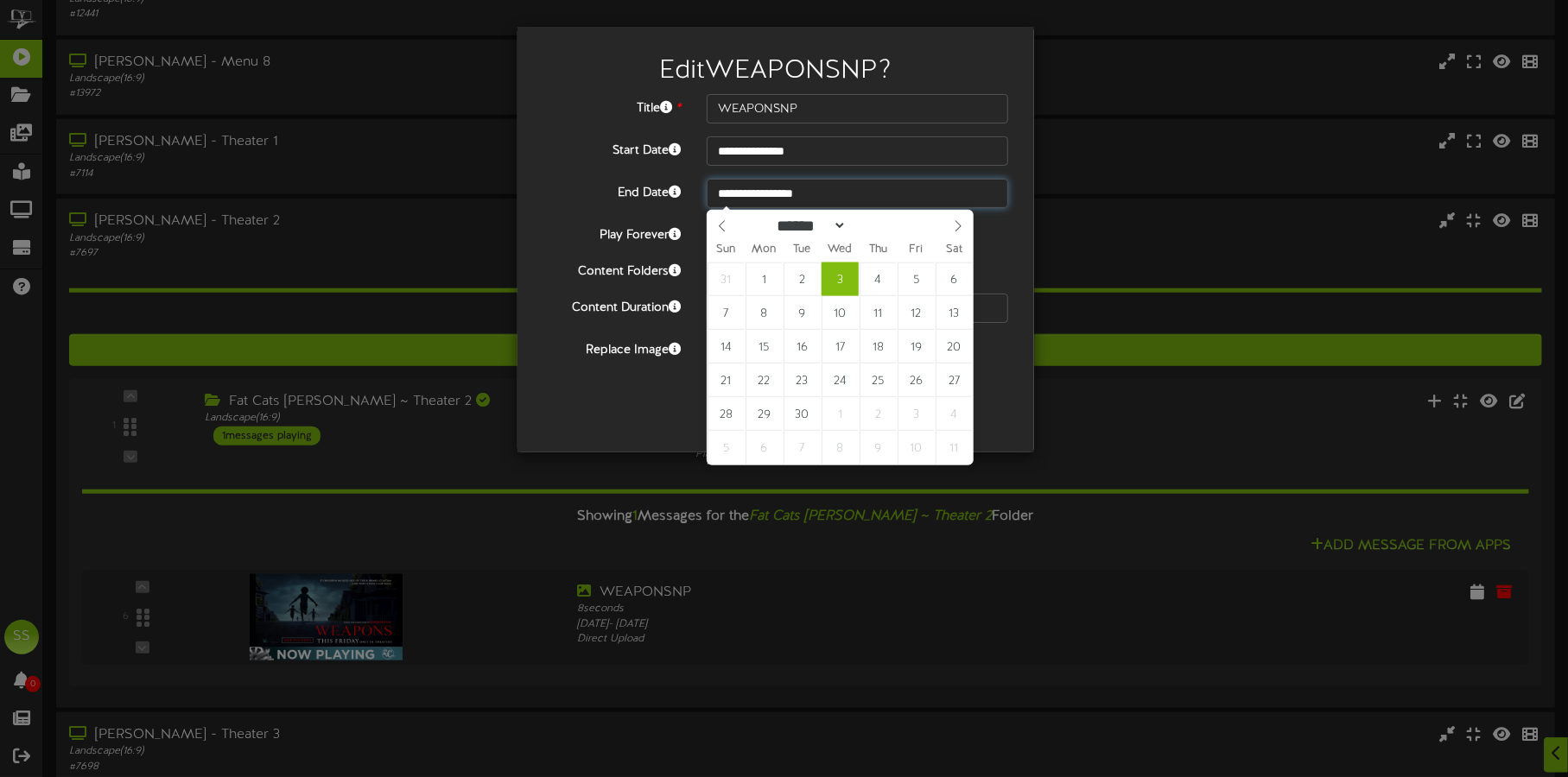
click at [825, 193] on input "**********" at bounding box center [857, 193] width 301 height 29
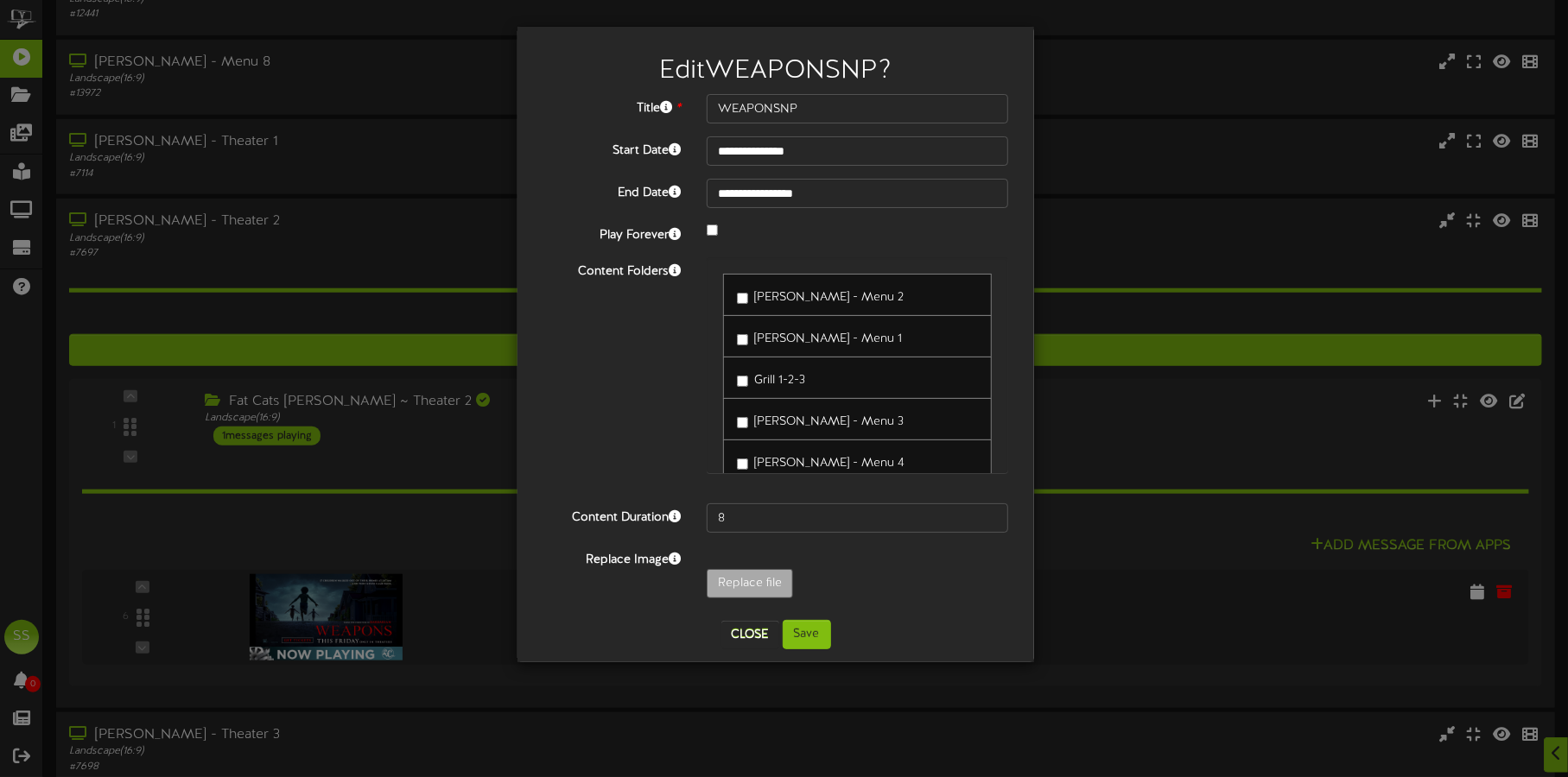
click at [910, 577] on div "Replace file" at bounding box center [857, 588] width 327 height 38
click at [1238, 197] on div "**********" at bounding box center [784, 388] width 1568 height 777
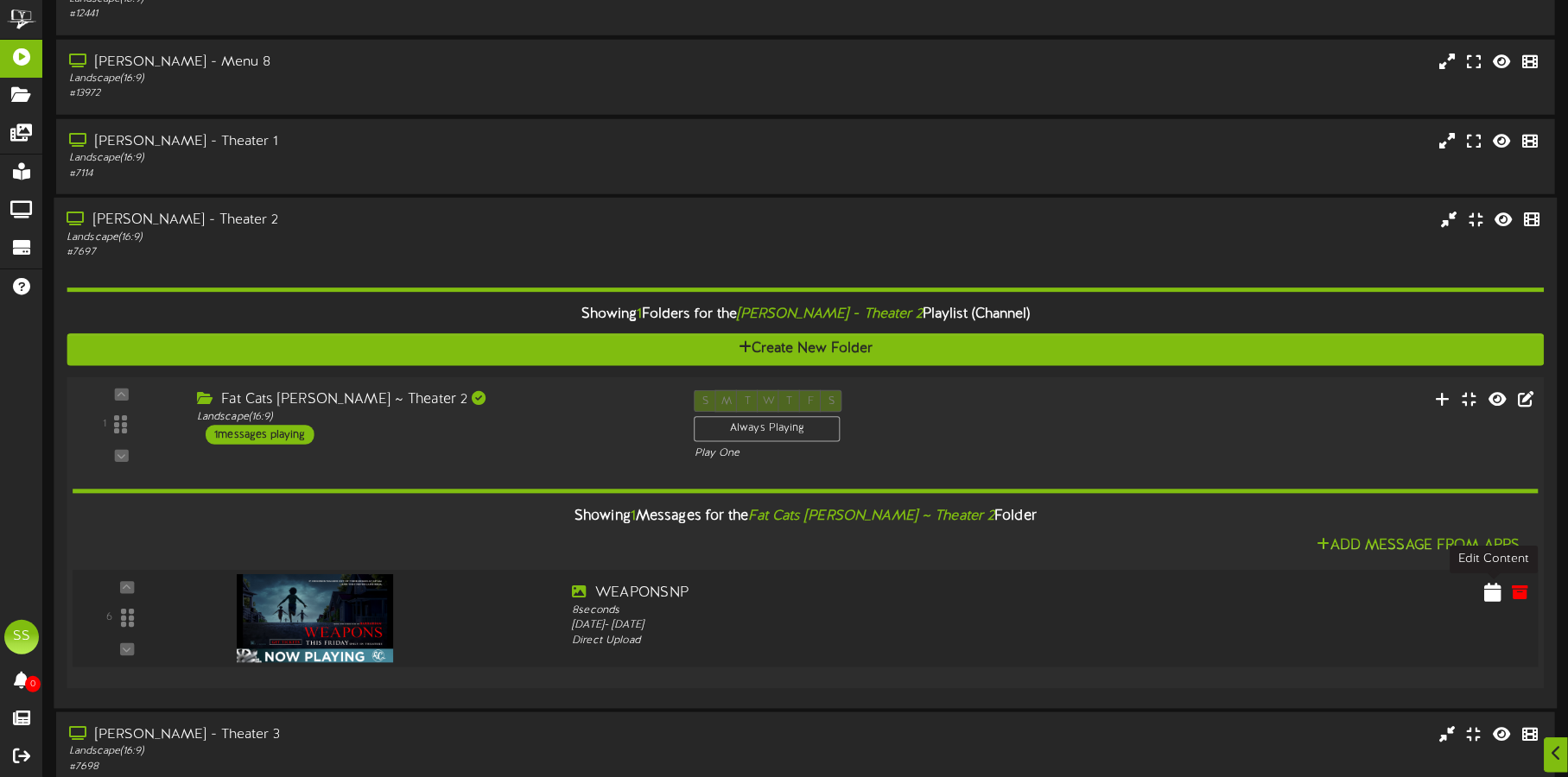
click at [1489, 590] on icon at bounding box center [1492, 591] width 17 height 19
select select "*"
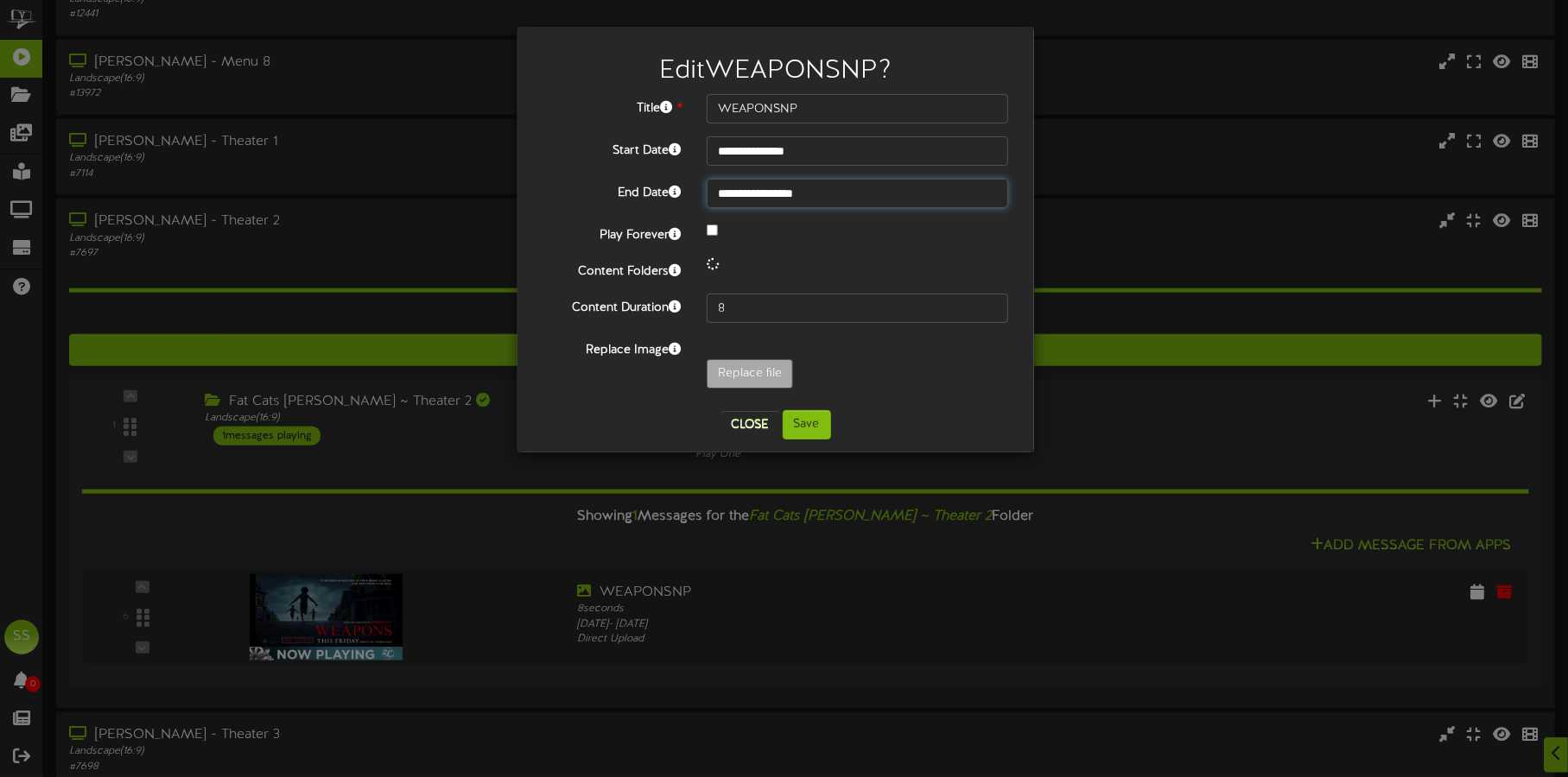
click at [786, 190] on input "**********" at bounding box center [857, 193] width 301 height 29
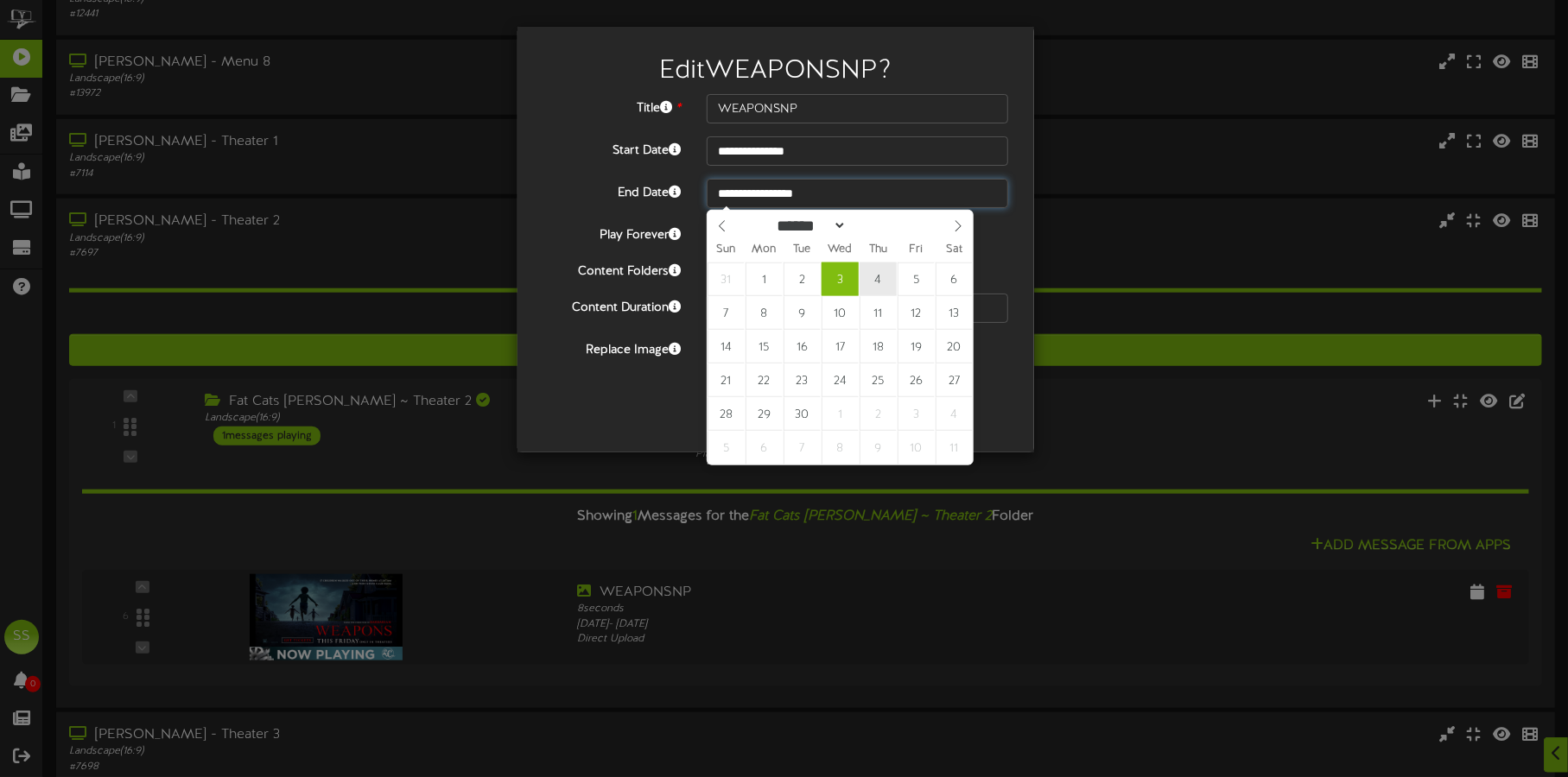
type input "**********"
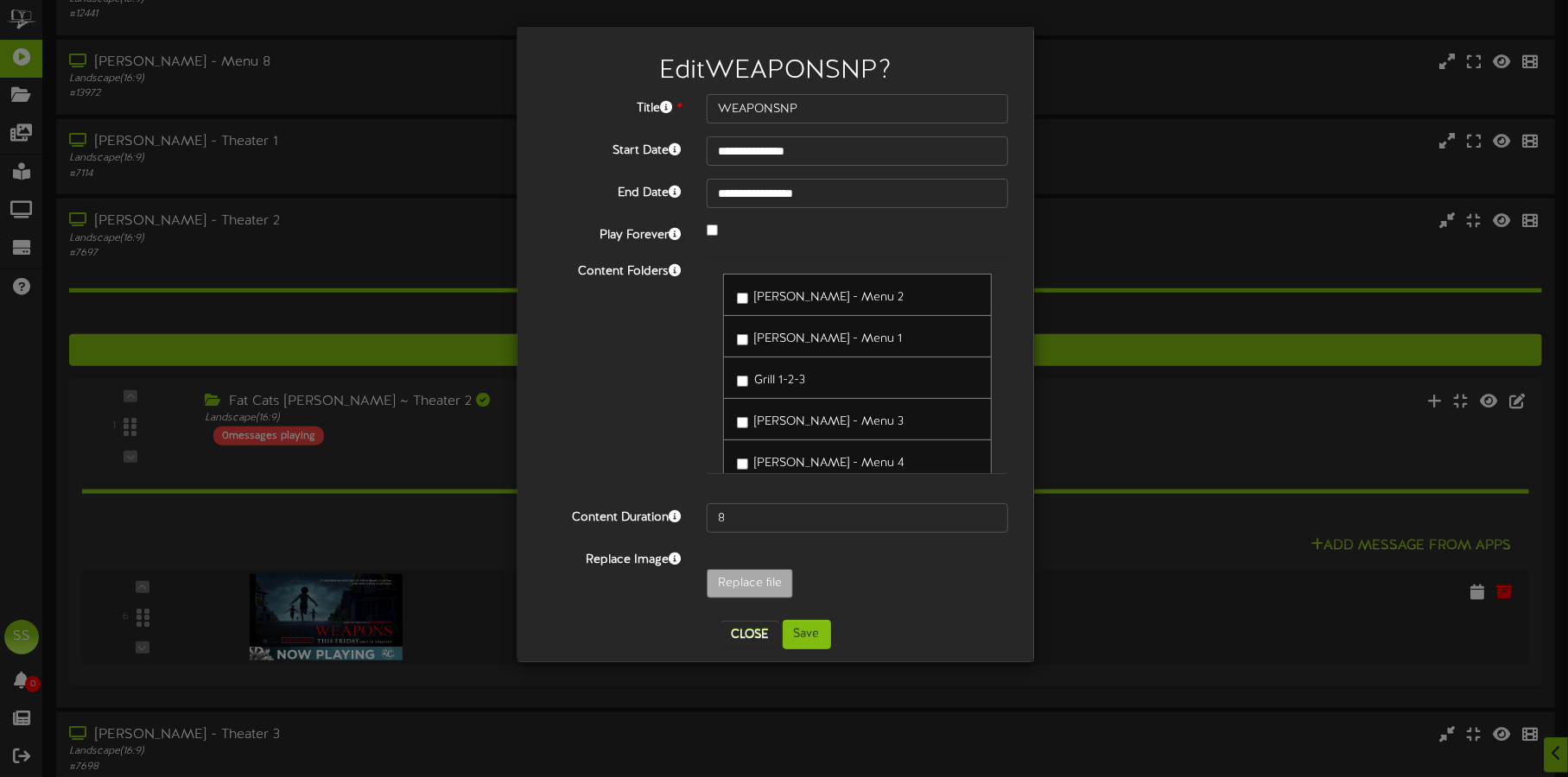
click at [801, 430] on div "[PERSON_NAME] - Menu 3" at bounding box center [857, 419] width 269 height 42
click at [793, 633] on button "Save" at bounding box center [807, 634] width 48 height 29
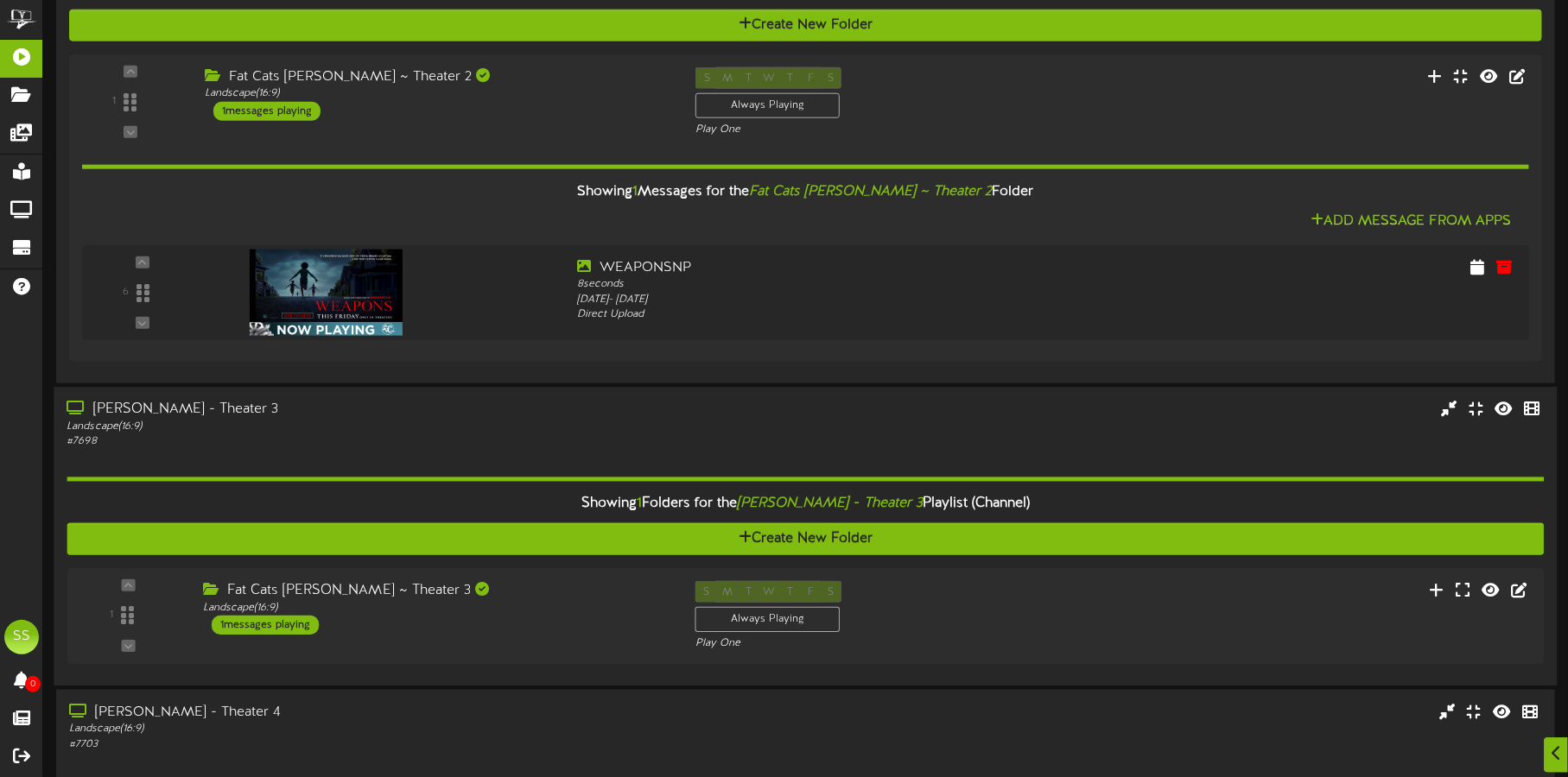
scroll to position [1411, 0]
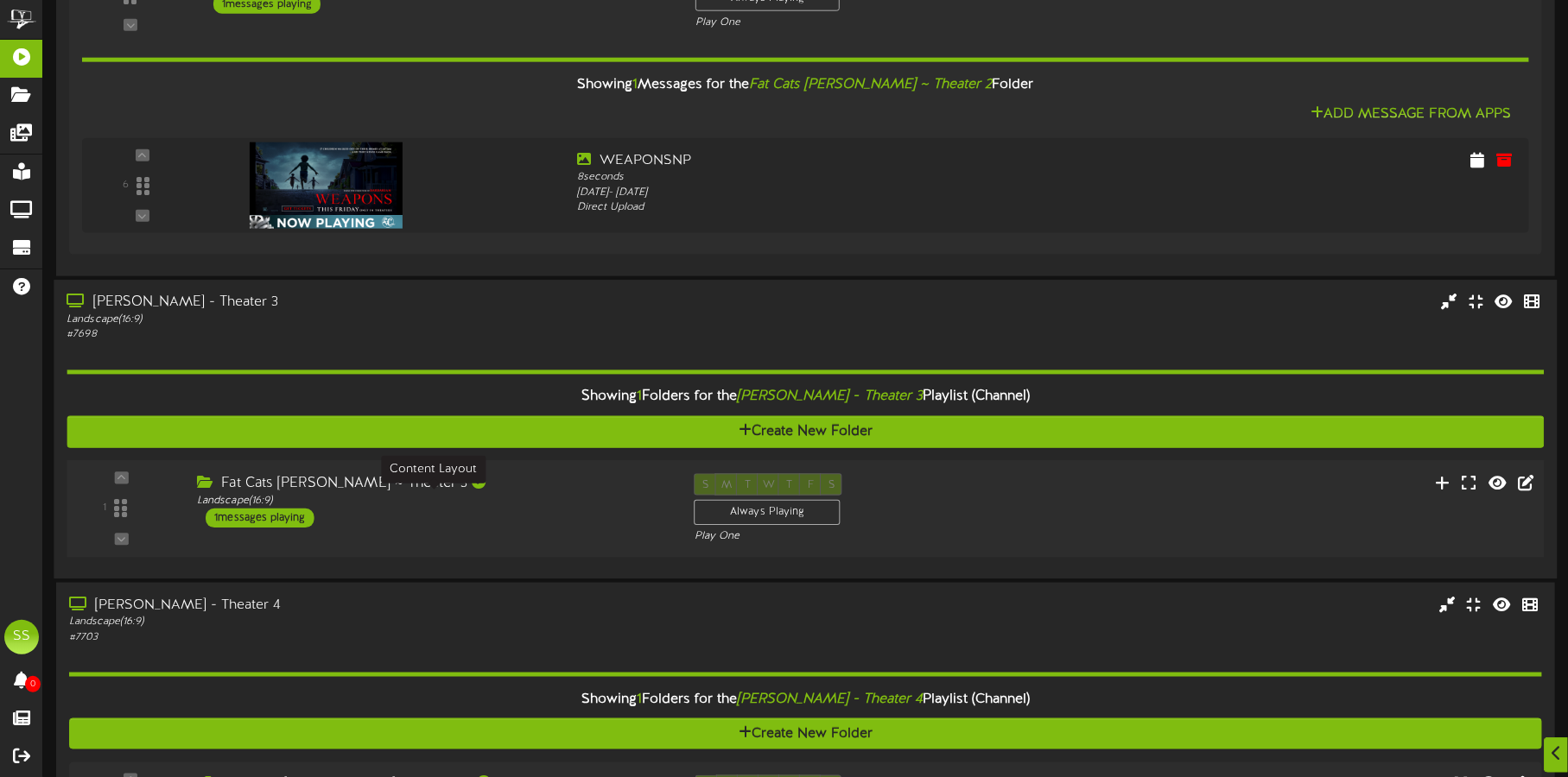
click at [534, 488] on div "Fat Cats [PERSON_NAME] ~ Theater 3" at bounding box center [432, 483] width 471 height 20
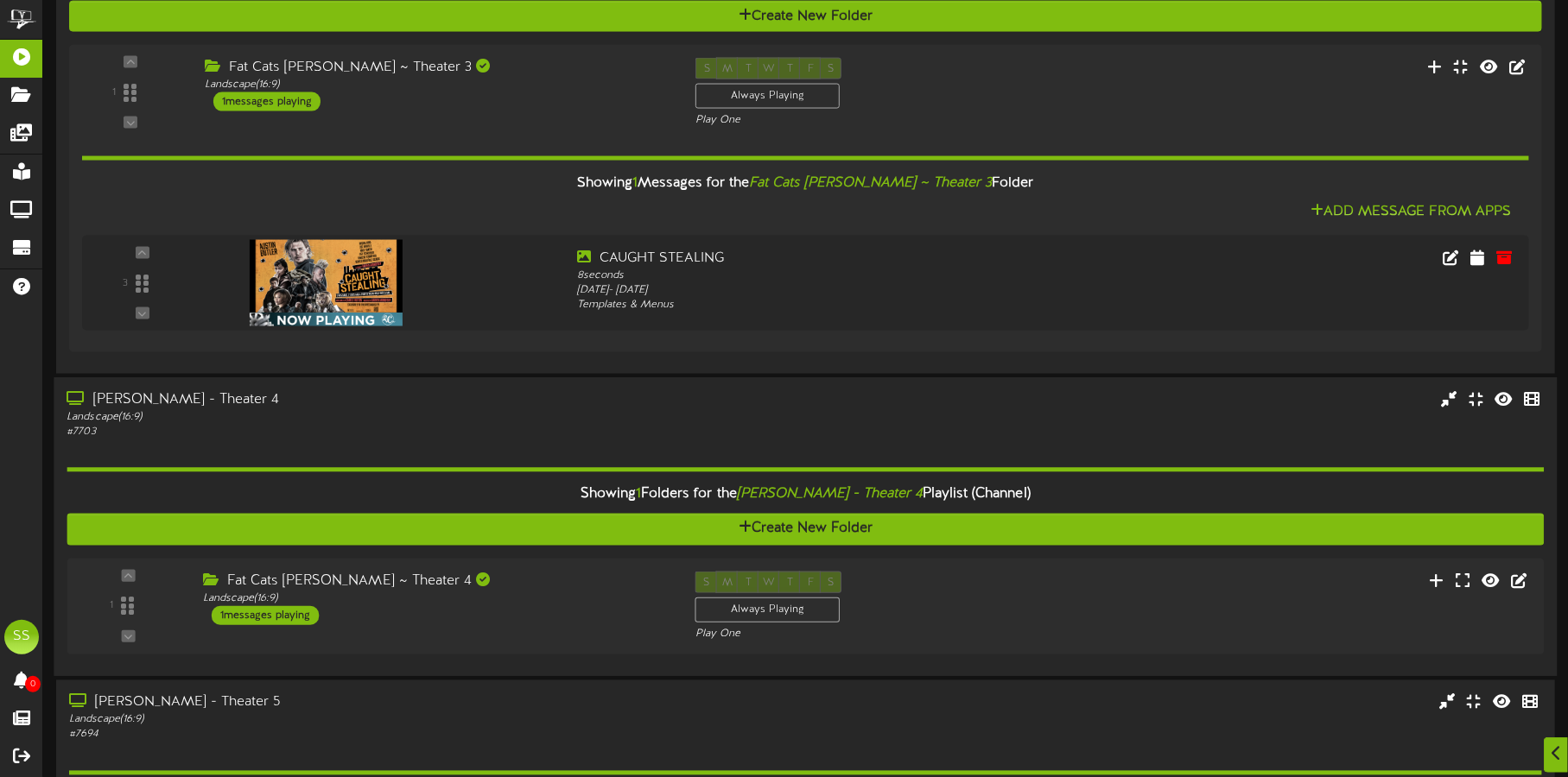
scroll to position [1843, 0]
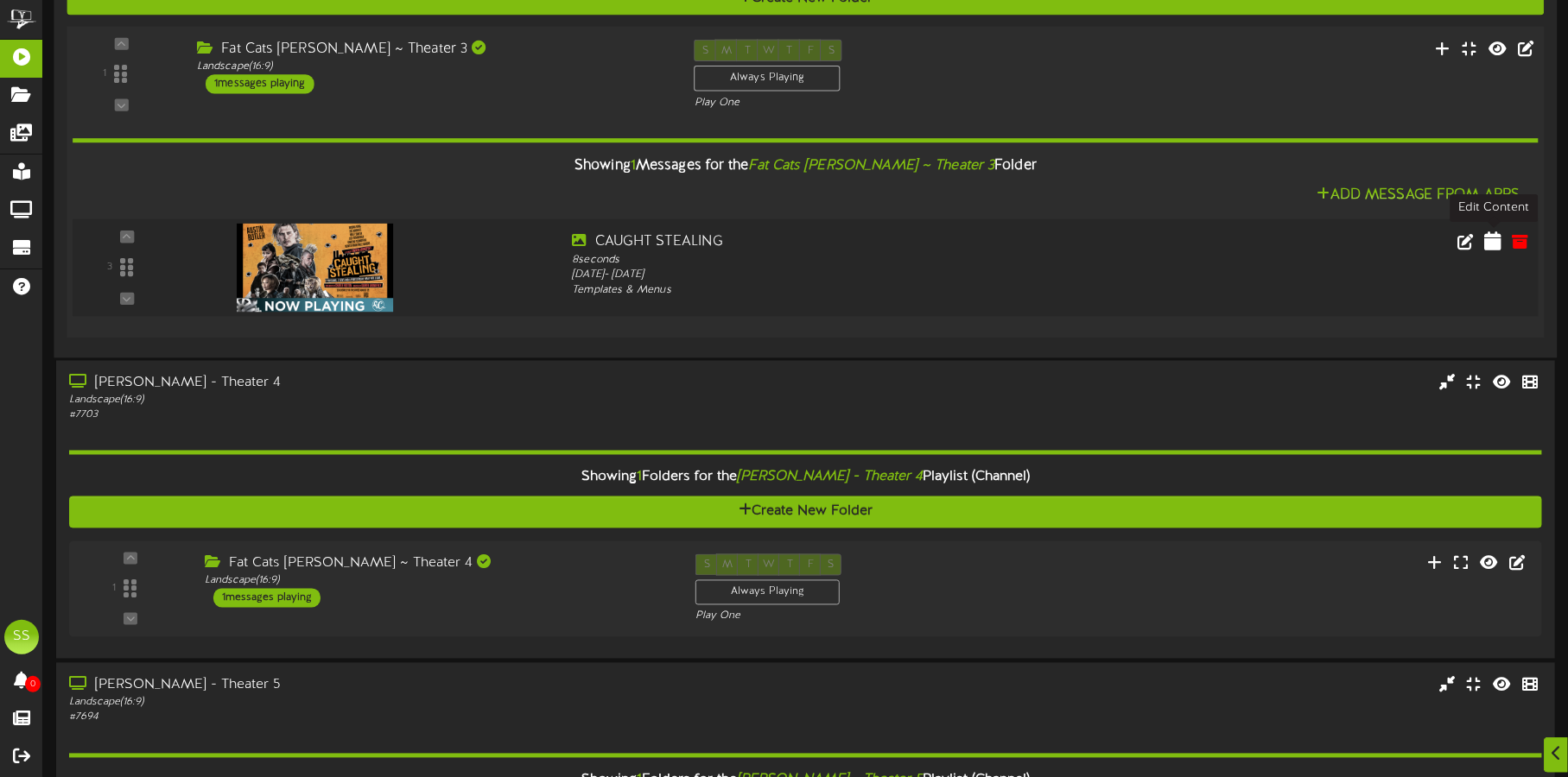
click at [1491, 245] on icon at bounding box center [1492, 240] width 17 height 19
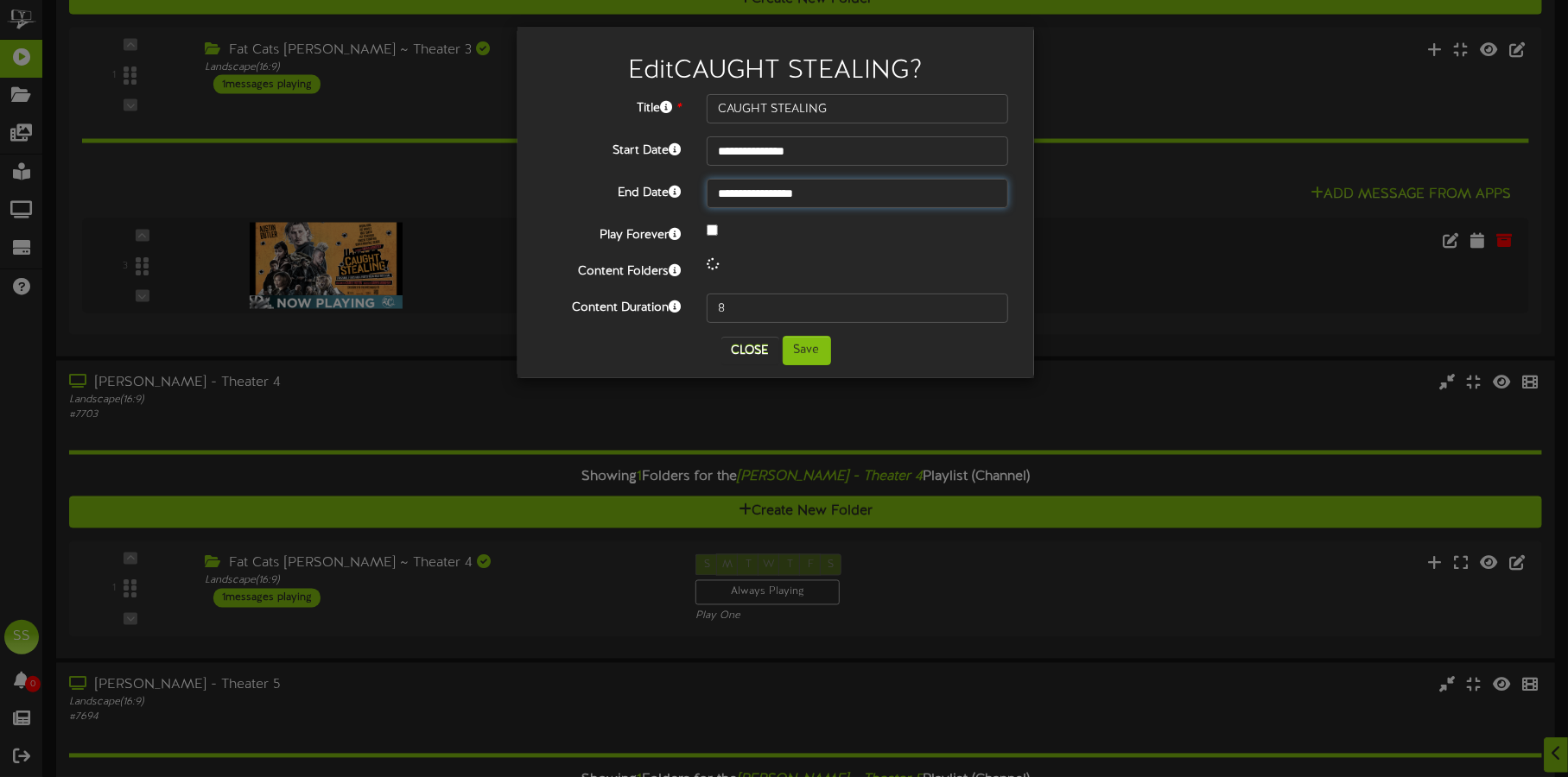
click at [844, 195] on input "**********" at bounding box center [857, 193] width 301 height 29
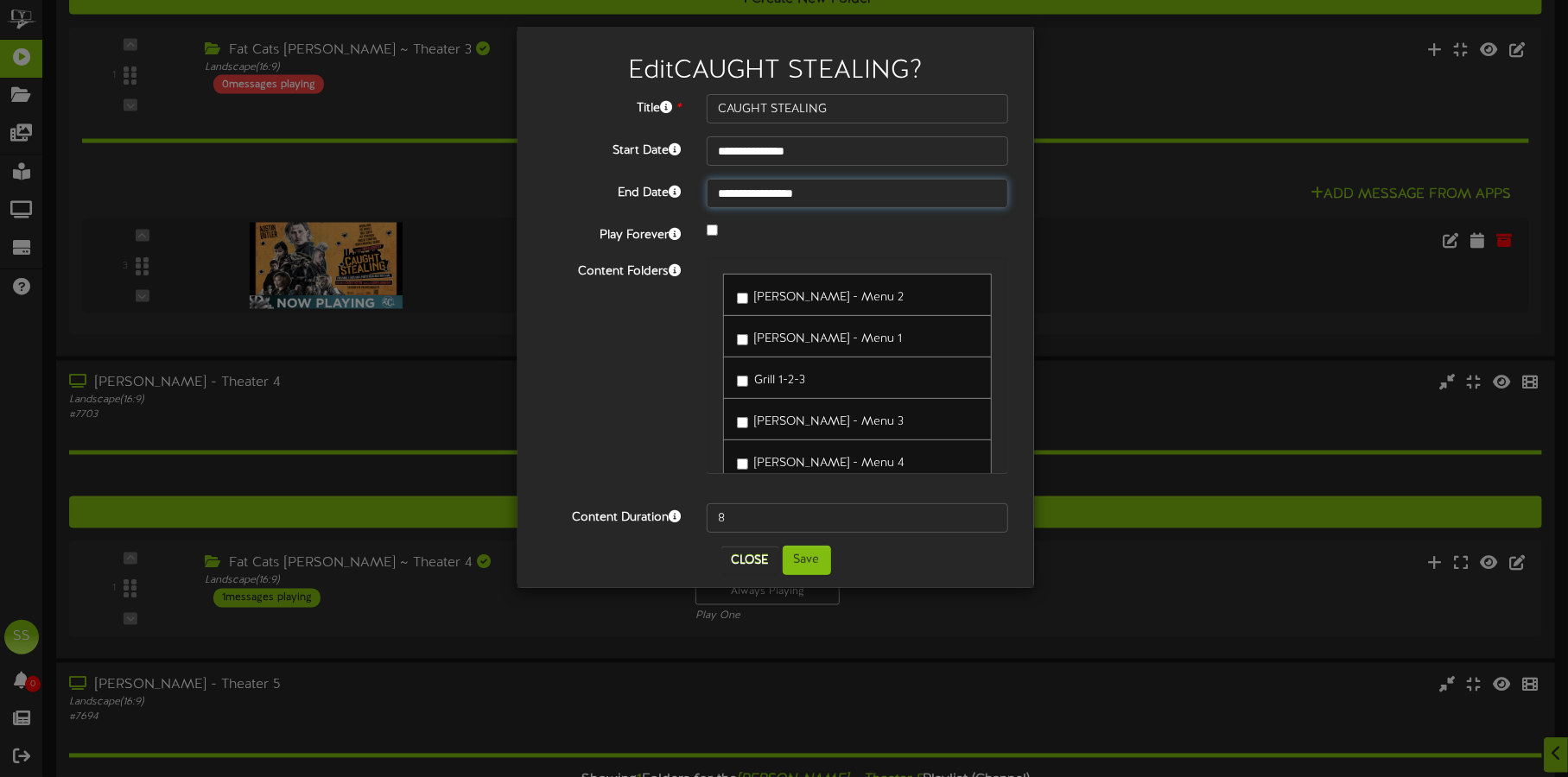
type input "**********"
click at [822, 566] on button "Save" at bounding box center [807, 560] width 48 height 29
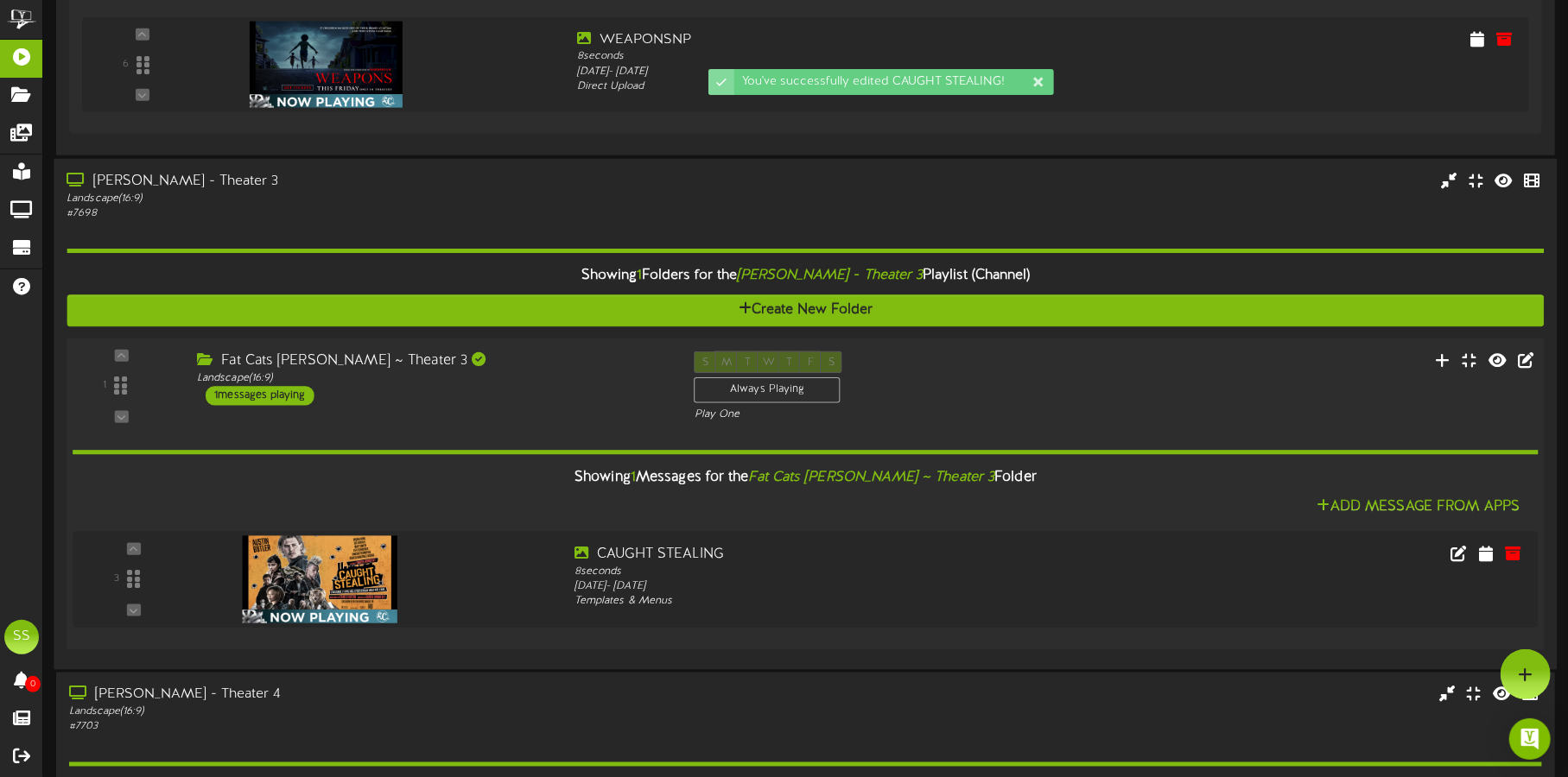
scroll to position [1518, 0]
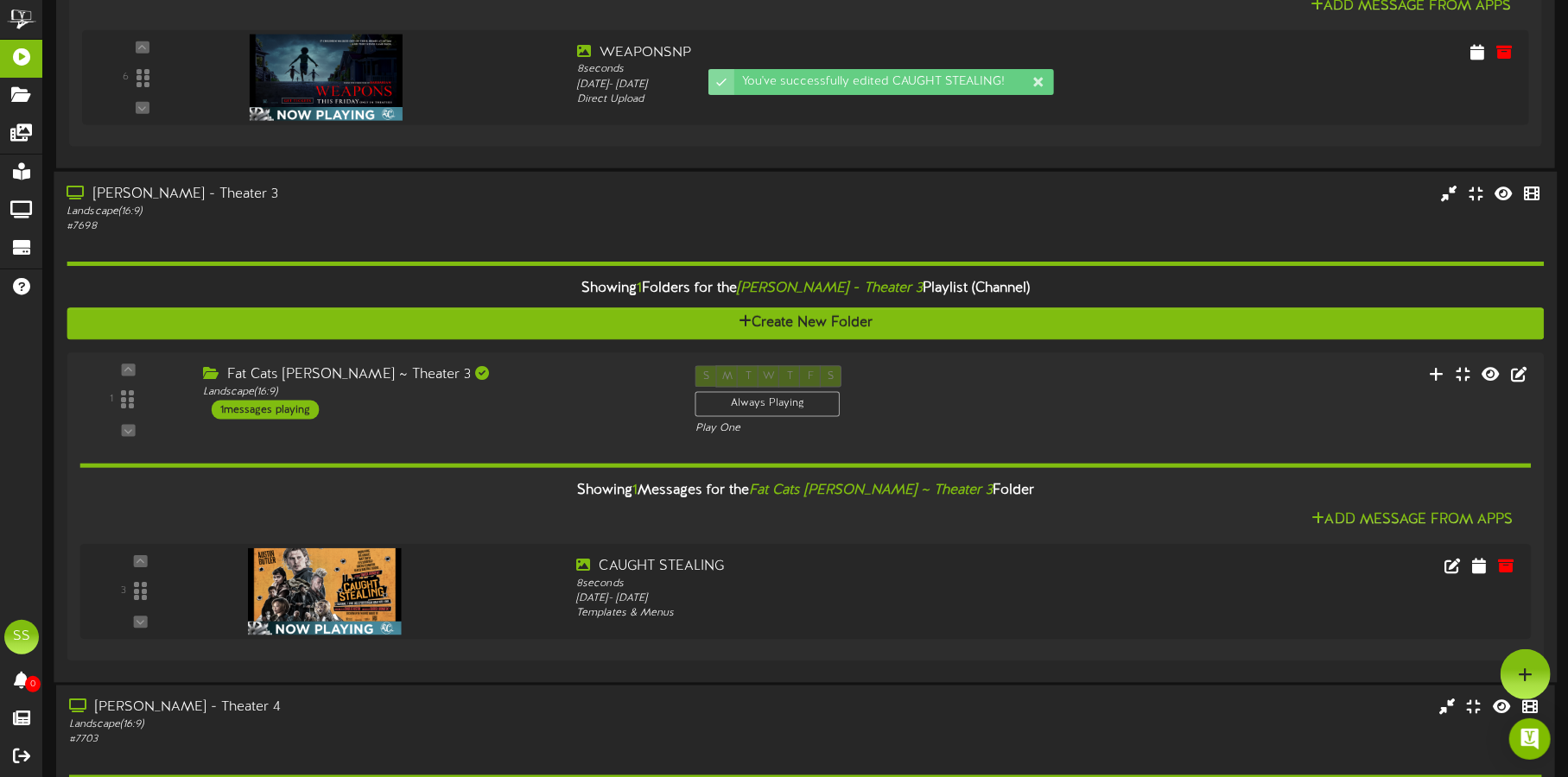
click at [497, 221] on div "# 7698" at bounding box center [366, 227] width 600 height 14
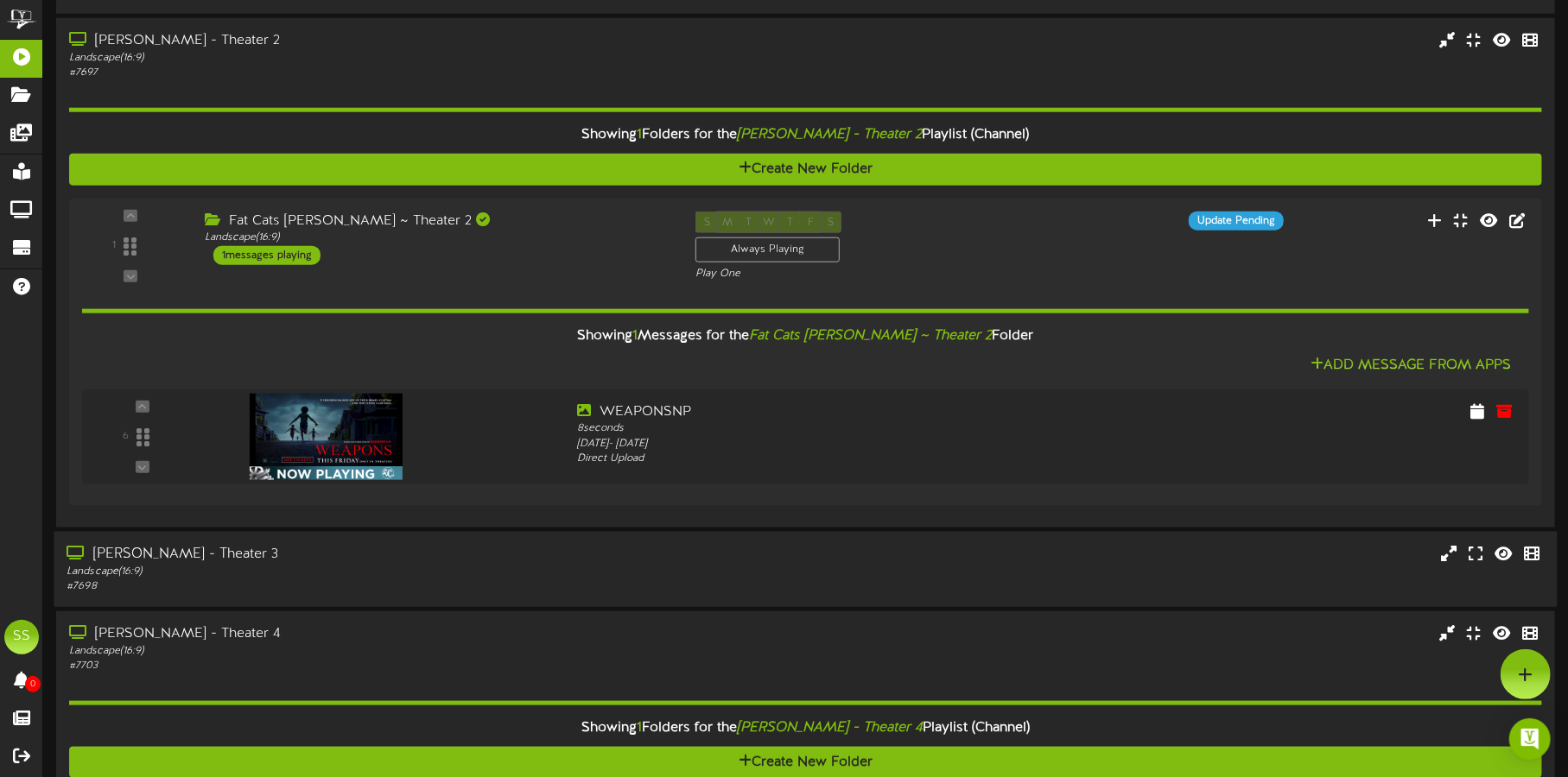
scroll to position [1087, 0]
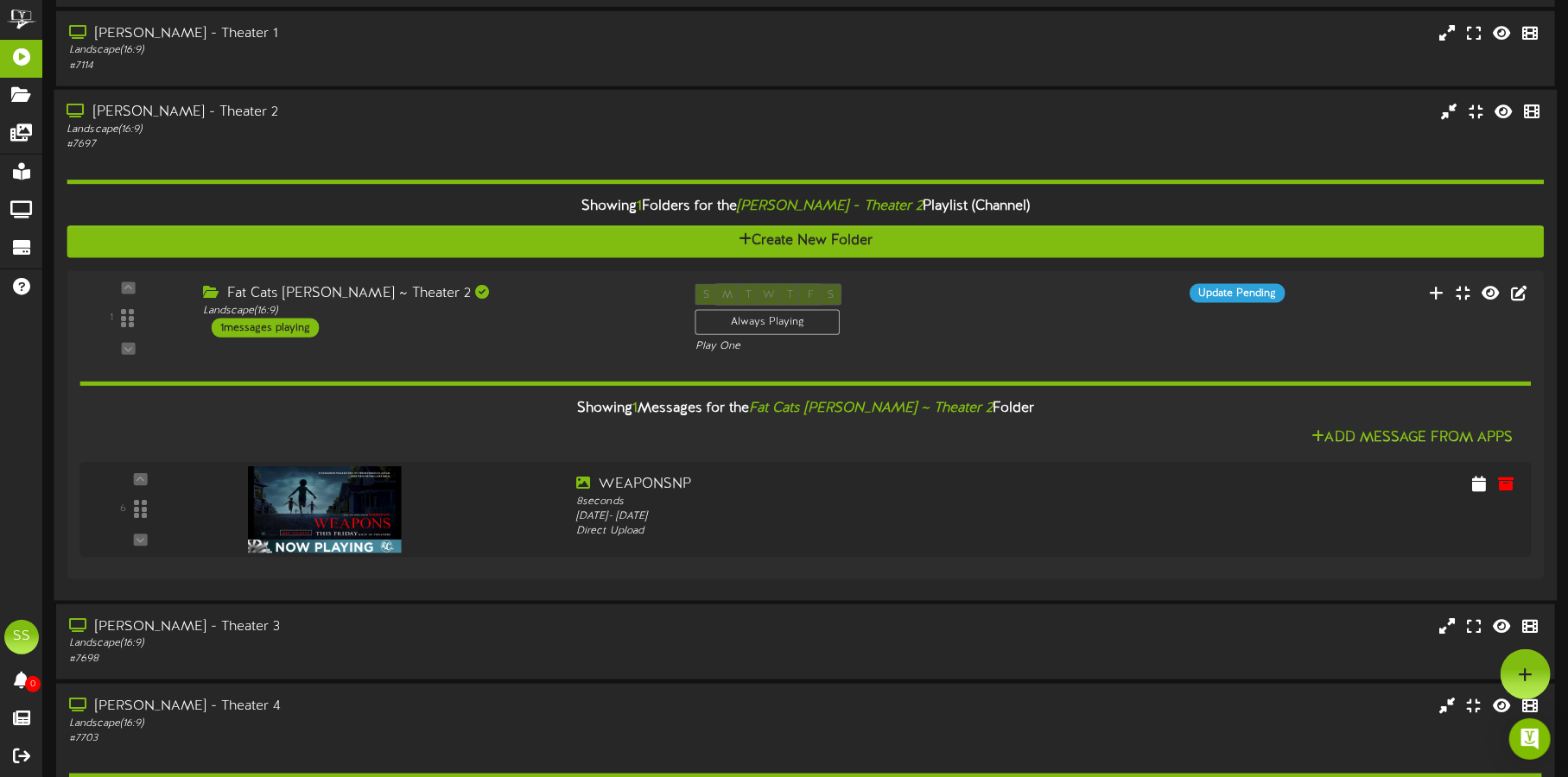
click at [509, 132] on div "Landscape ( 16:9 )" at bounding box center [366, 130] width 600 height 14
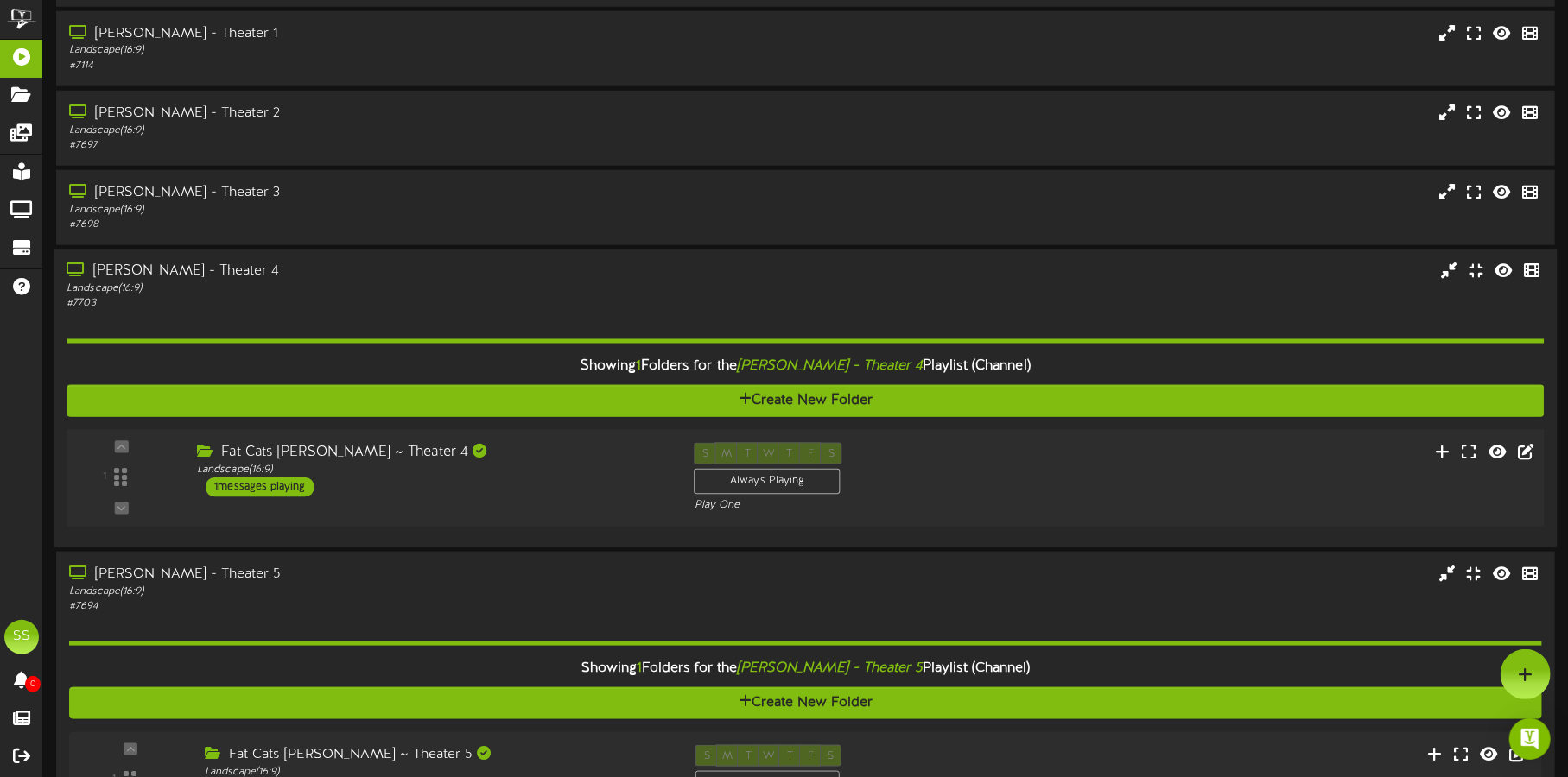
click at [581, 485] on div "Fat Cats [PERSON_NAME] ~ Theater 4 Landscape ( 16:9 ) 1 messages playing" at bounding box center [432, 470] width 498 height 54
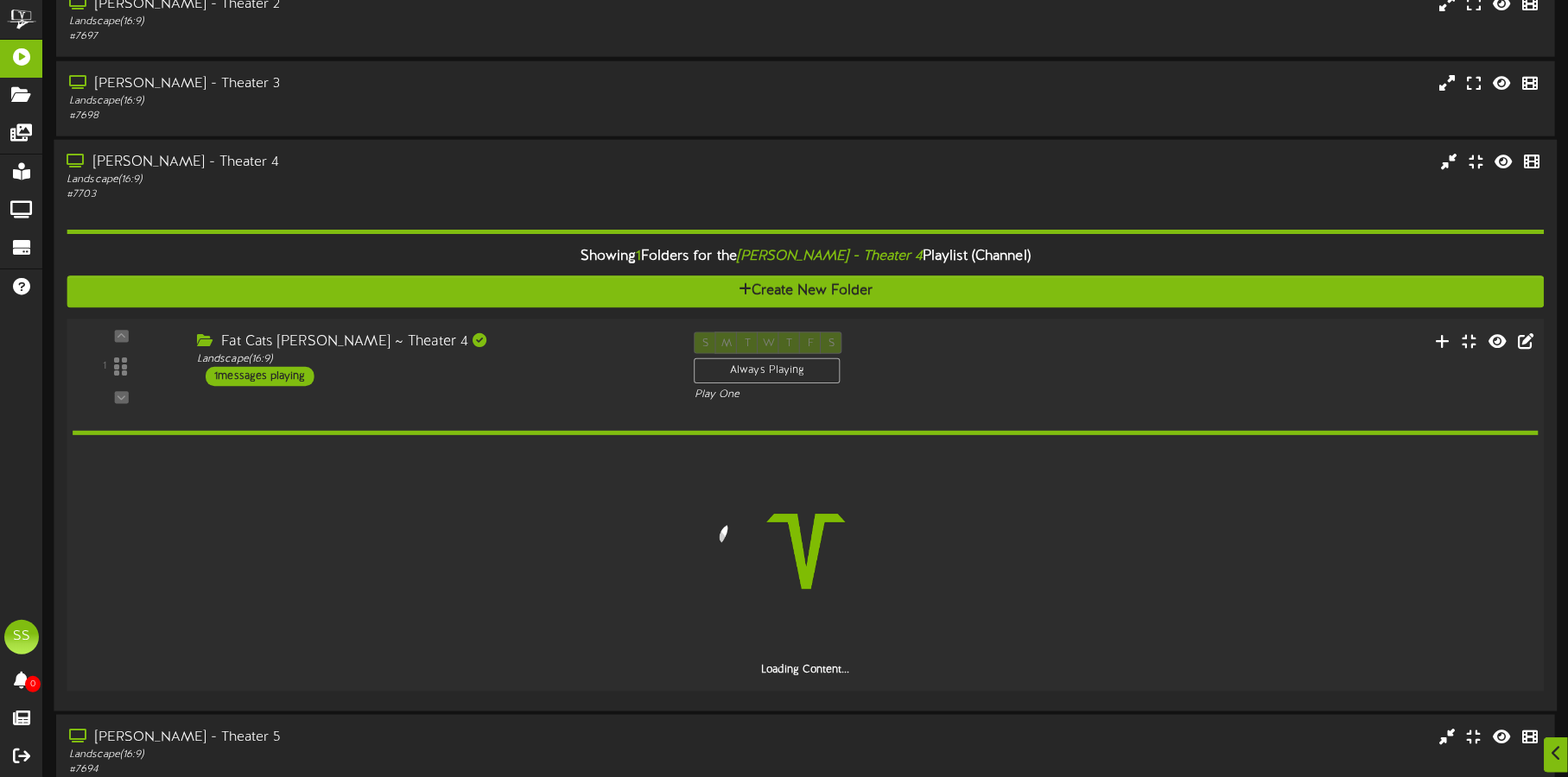
scroll to position [1304, 0]
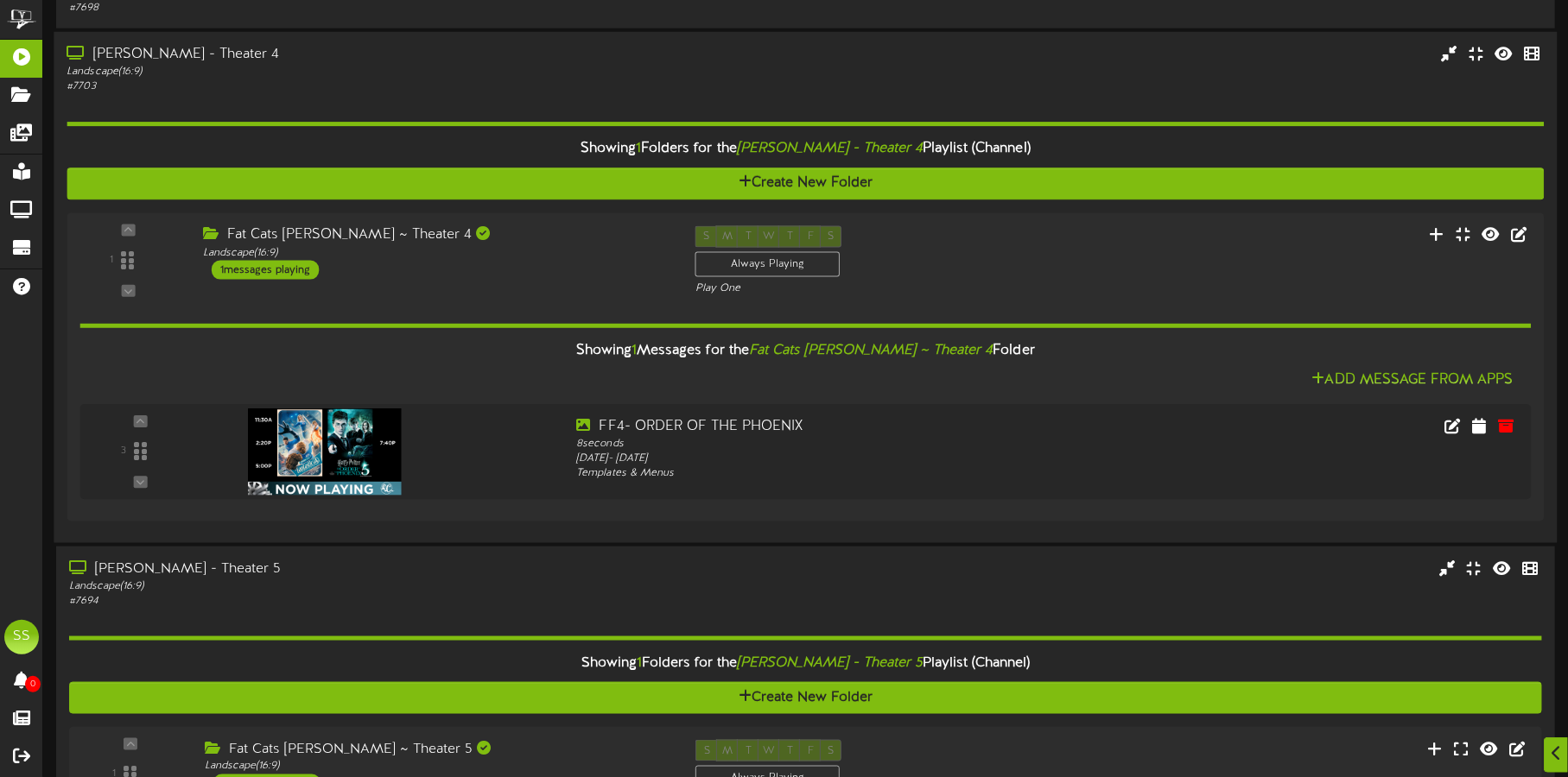
click at [469, 65] on div "Landscape ( 16:9 )" at bounding box center [366, 72] width 600 height 14
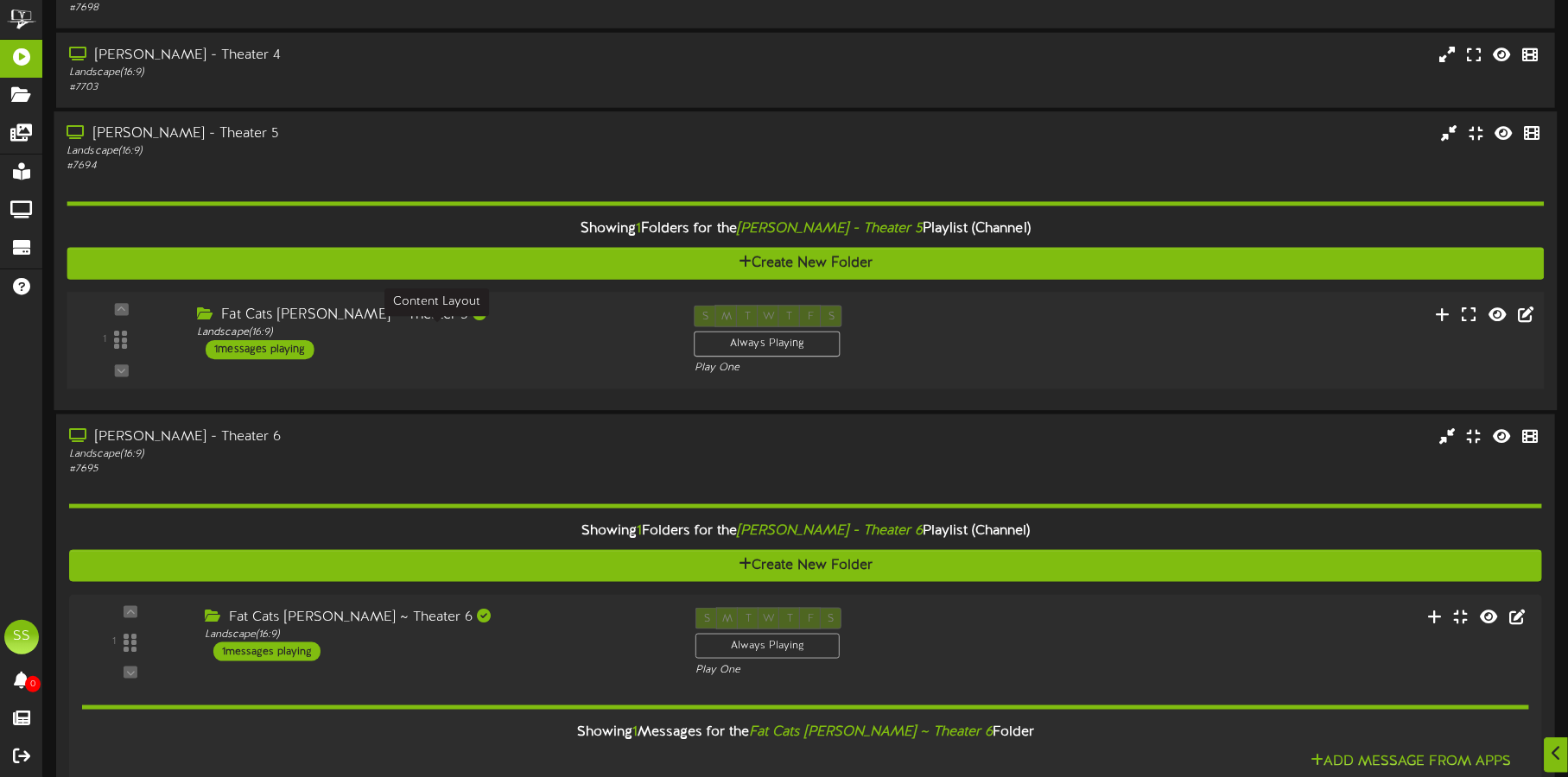
click at [531, 338] on div "Landscape ( 16:9 )" at bounding box center [432, 332] width 471 height 14
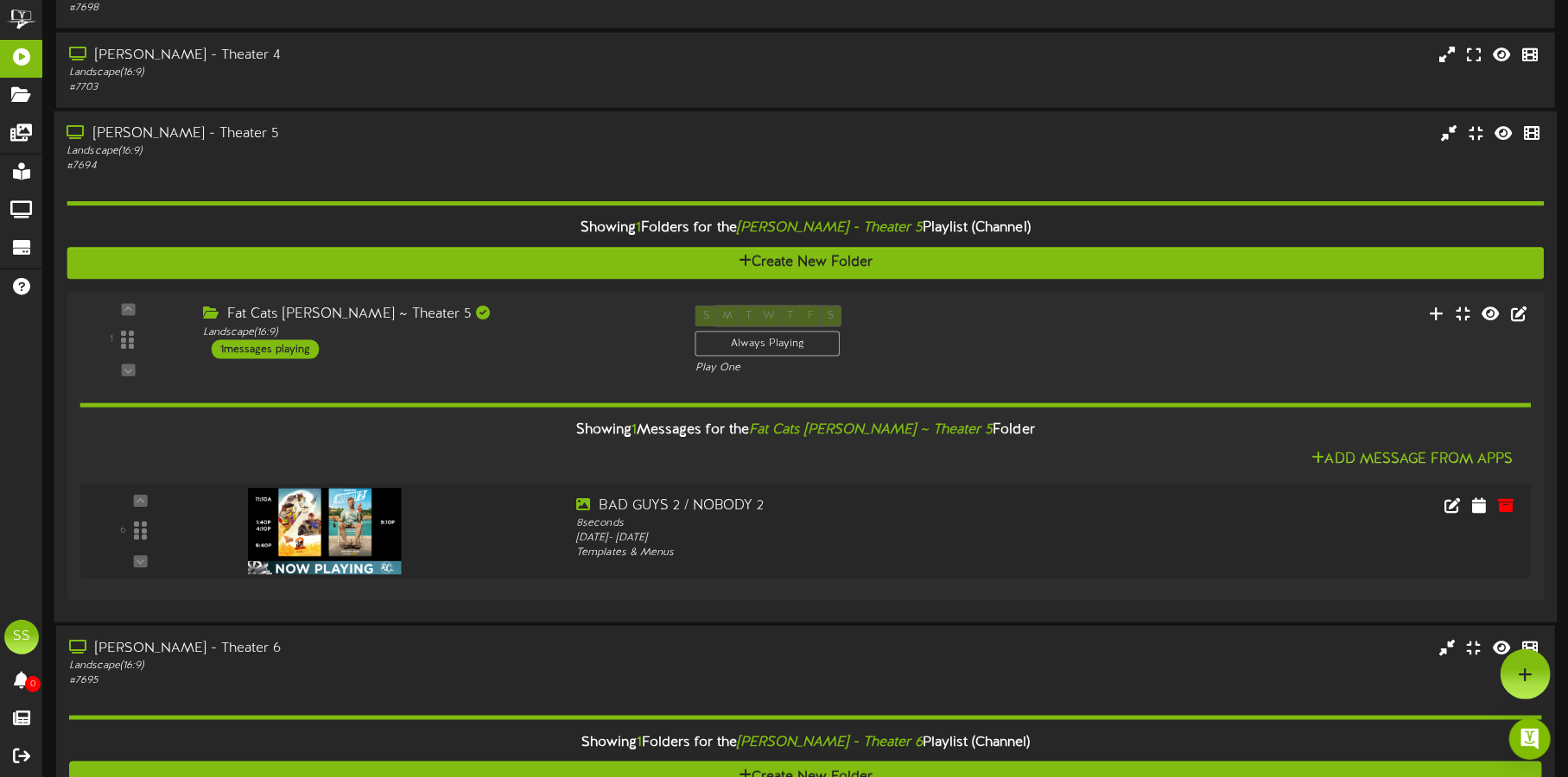
click at [474, 136] on div "[PERSON_NAME] - Theater 5" at bounding box center [366, 134] width 600 height 20
